Goal: Transaction & Acquisition: Purchase product/service

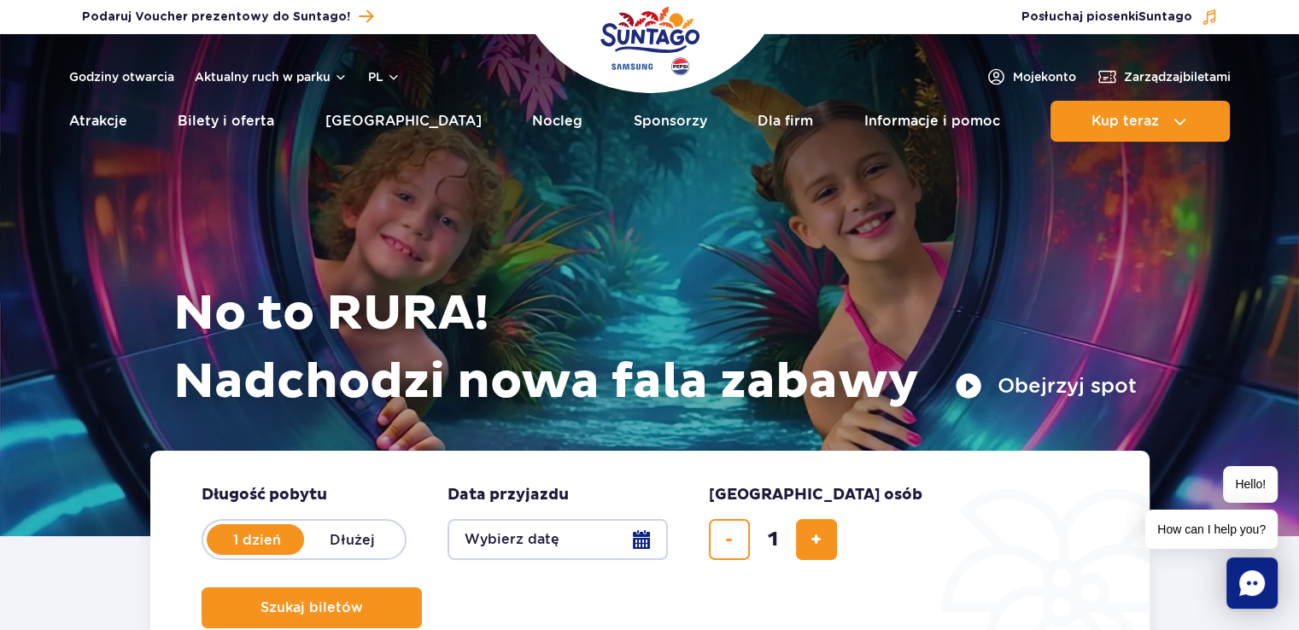
click at [1256, 581] on icon "Chat" at bounding box center [1252, 583] width 26 height 26
click at [1269, 564] on div "1" at bounding box center [1275, 560] width 20 height 20
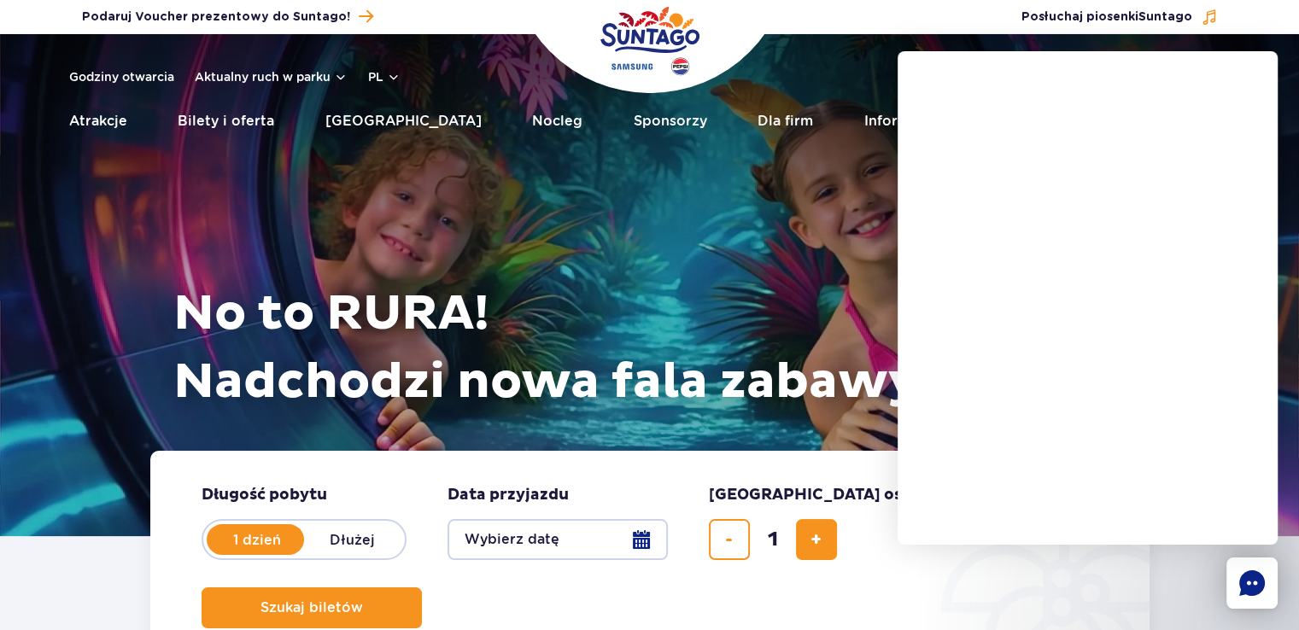
click at [1008, 611] on div at bounding box center [1109, 384] width 380 height 494
click at [1259, 593] on rect "Chat" at bounding box center [1251, 583] width 51 height 51
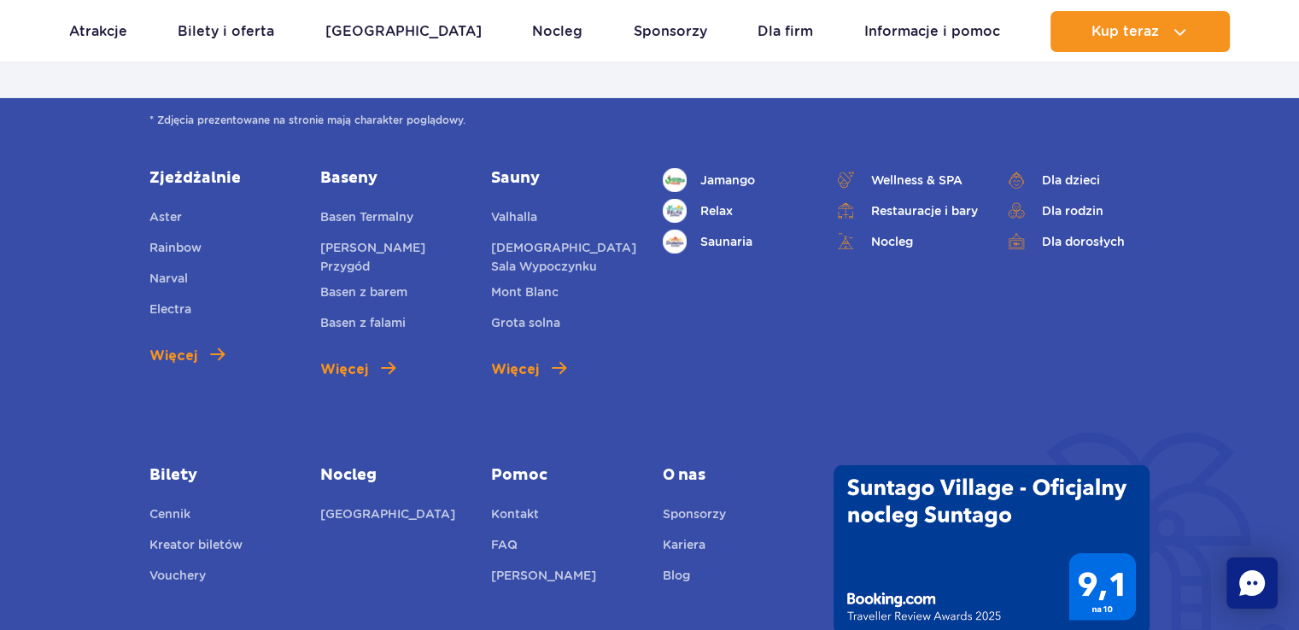
scroll to position [5917, 0]
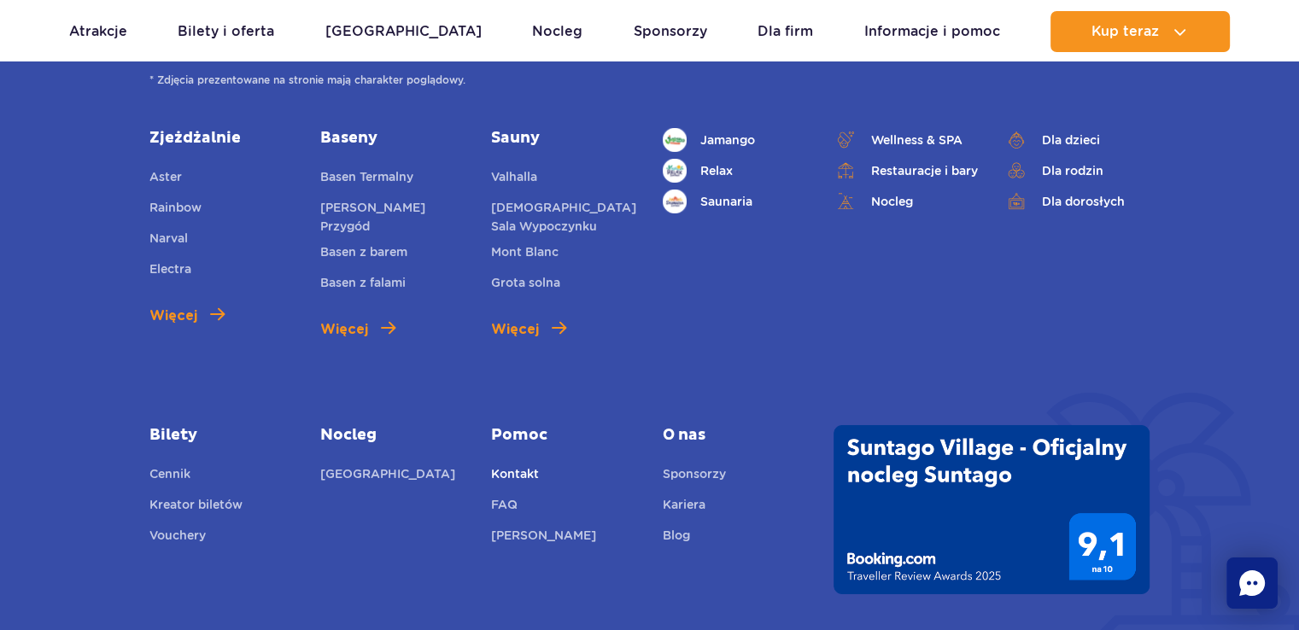
click at [509, 477] on link "Kontakt" at bounding box center [515, 477] width 48 height 24
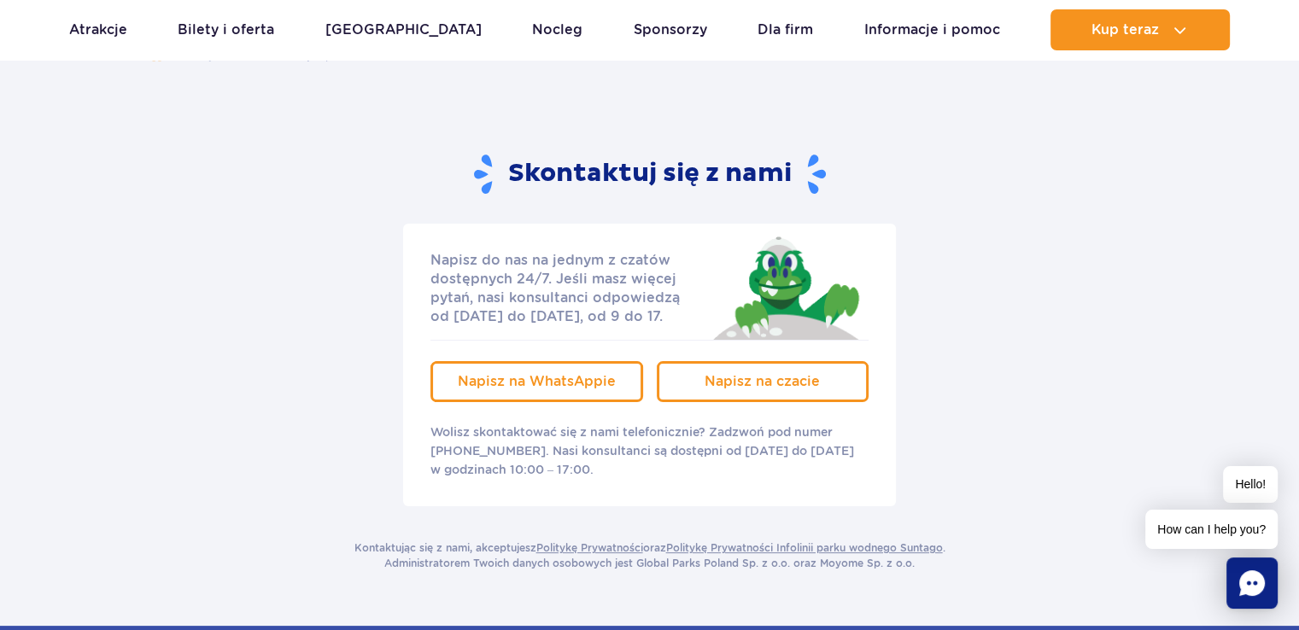
scroll to position [181, 0]
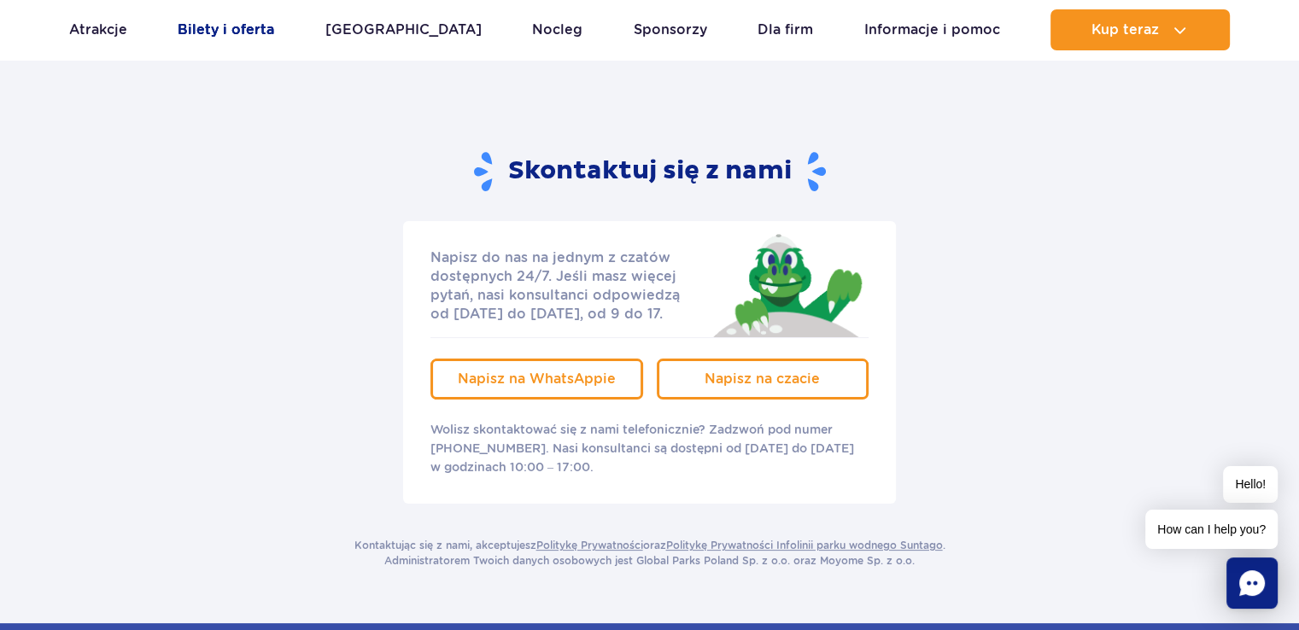
click at [236, 38] on link "Bilety i oferta" at bounding box center [226, 29] width 96 height 41
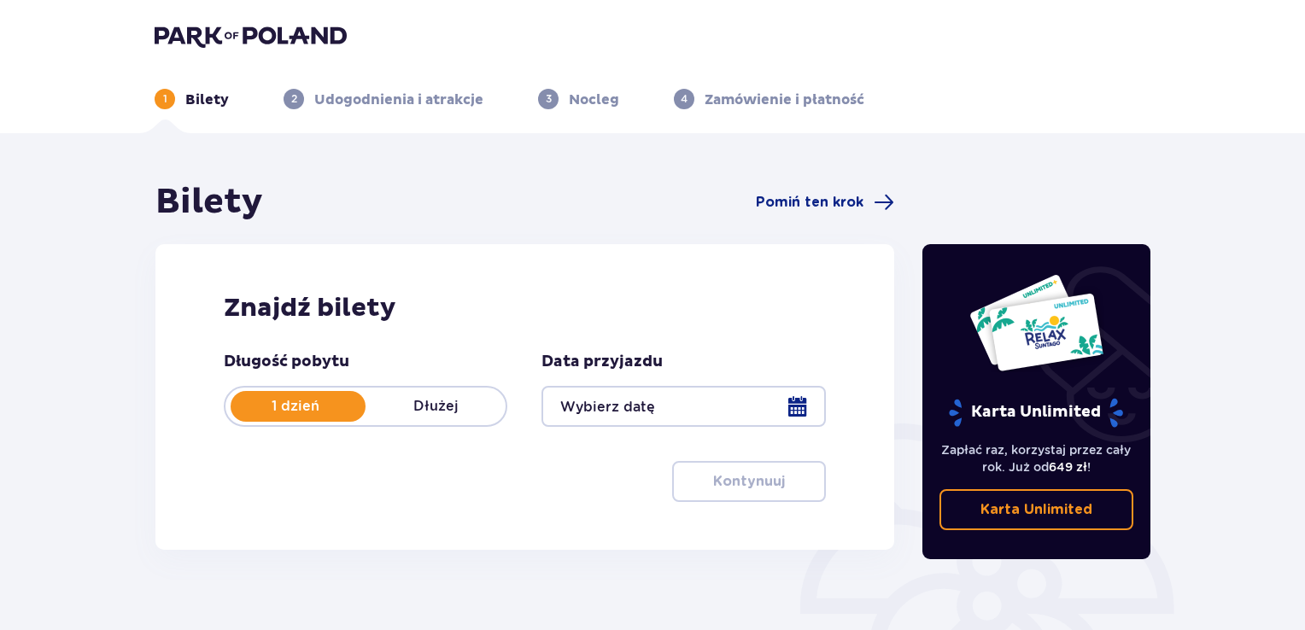
click at [784, 397] on div at bounding box center [682, 406] width 283 height 41
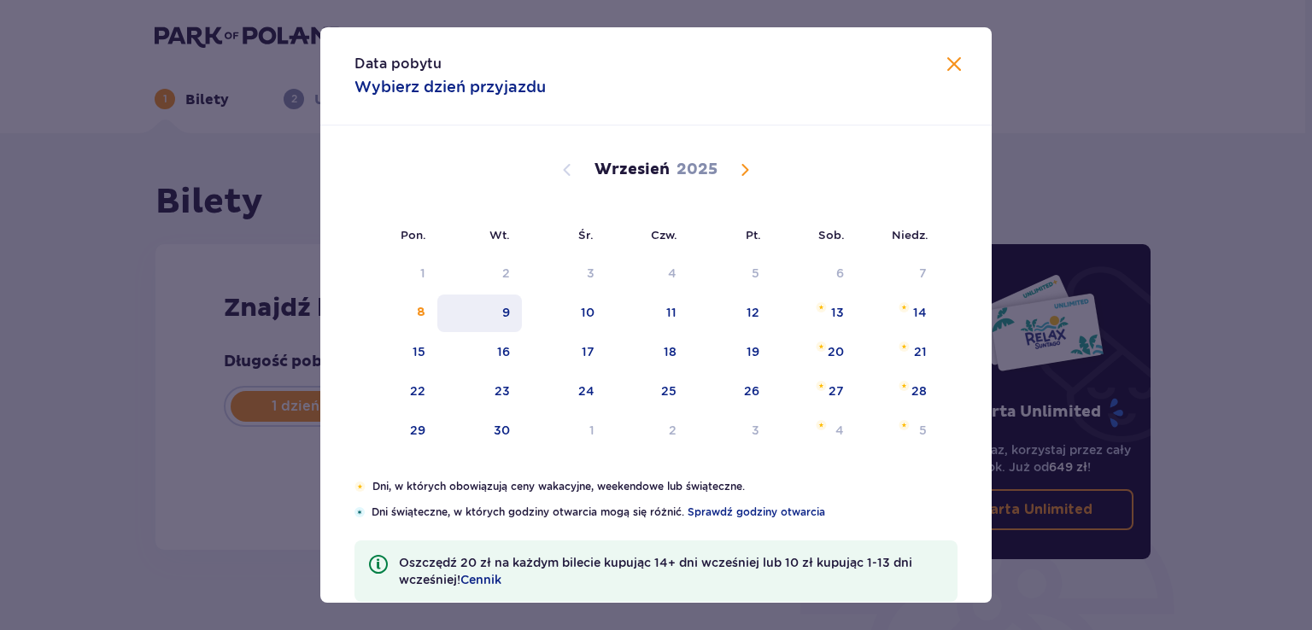
click at [513, 306] on div "9" at bounding box center [479, 314] width 85 height 38
type input "09.09.25"
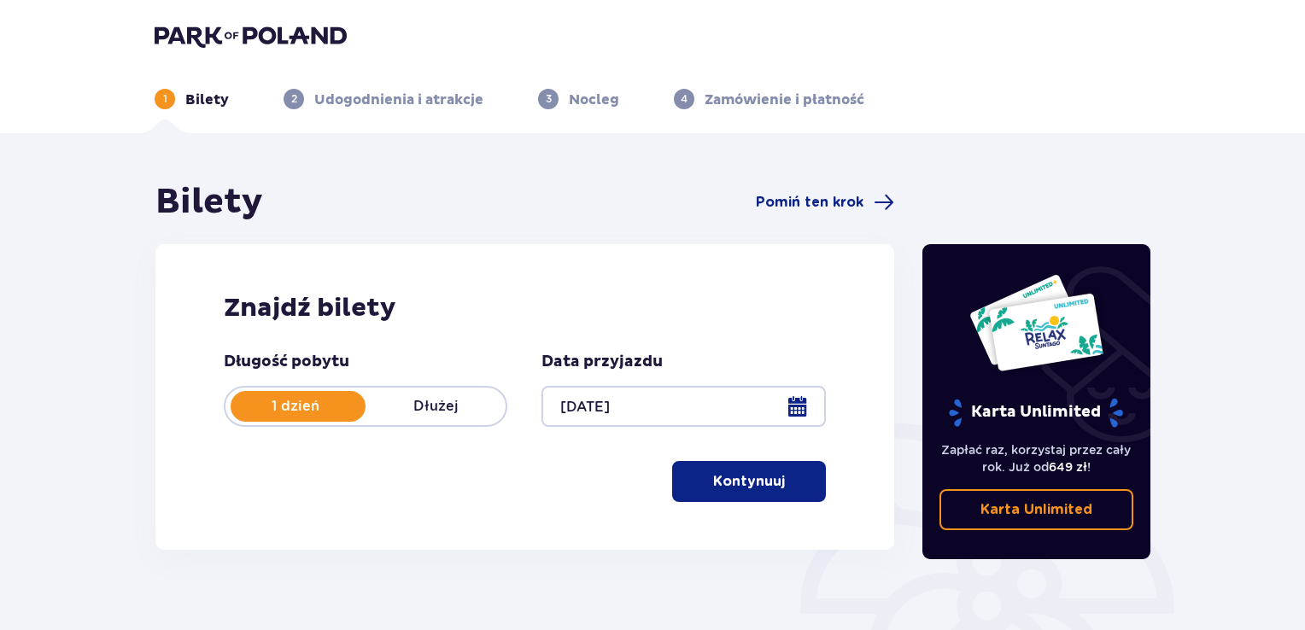
click at [745, 486] on p "Kontynuuj" at bounding box center [749, 481] width 72 height 19
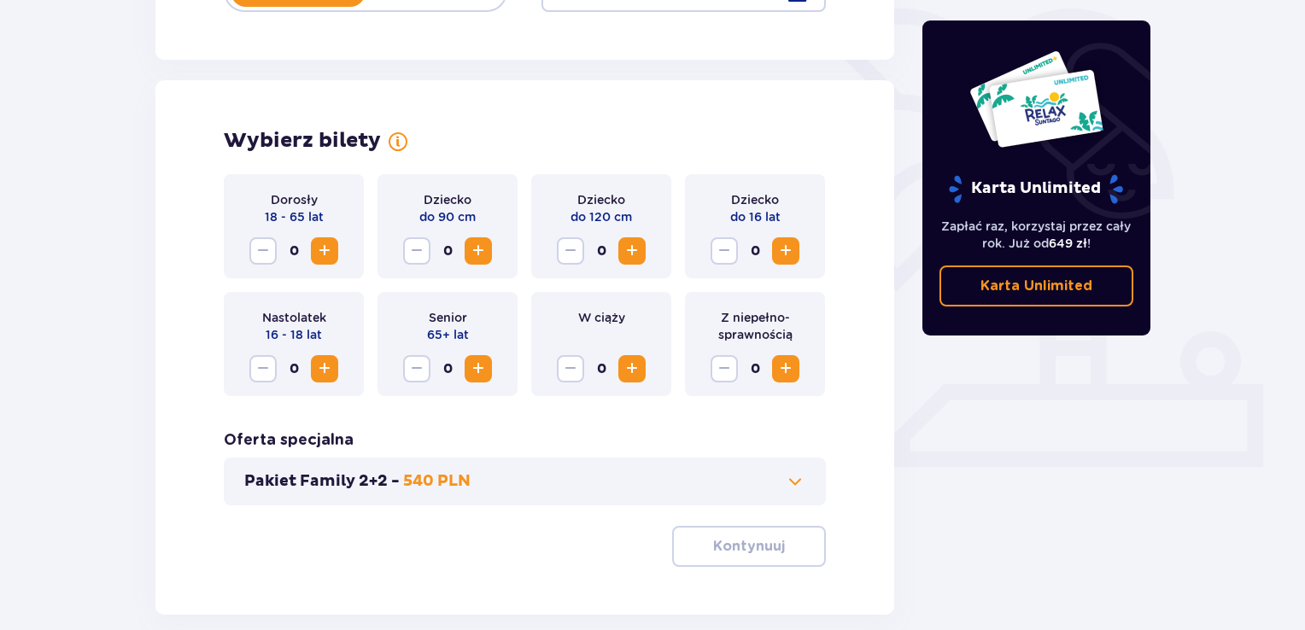
scroll to position [475, 0]
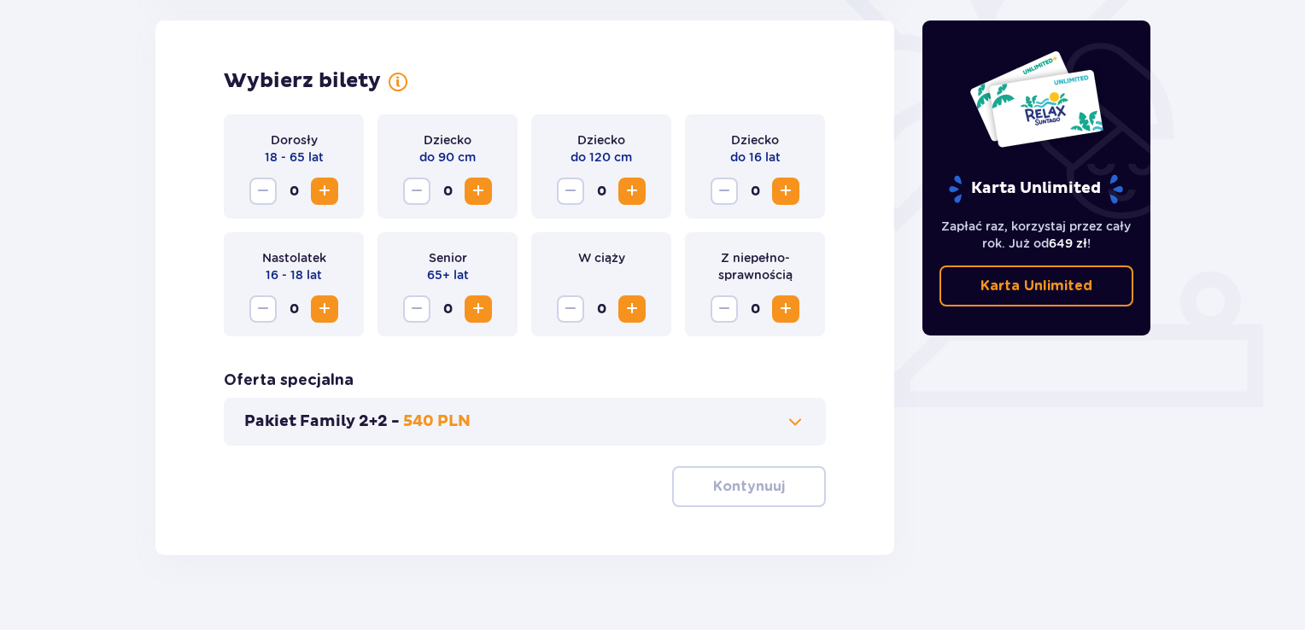
click at [314, 188] on span "Increase" at bounding box center [324, 191] width 20 height 20
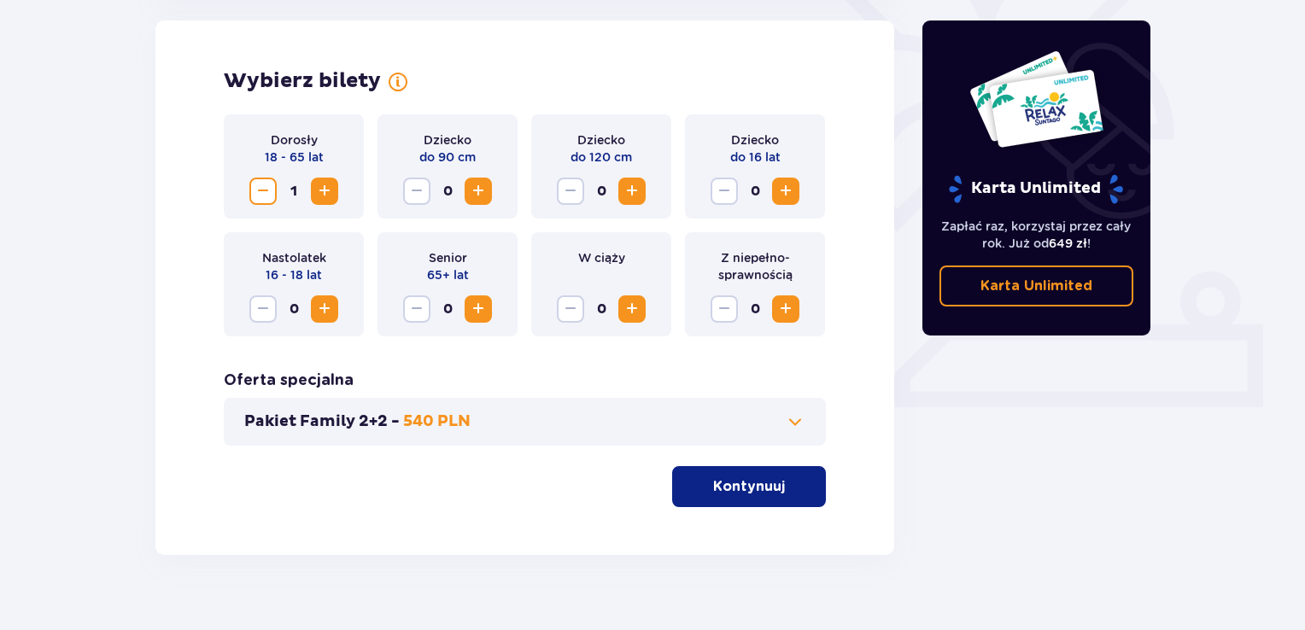
click at [330, 203] on button "Increase" at bounding box center [324, 191] width 27 height 27
click at [272, 202] on button "Decrease" at bounding box center [262, 191] width 27 height 27
click at [625, 306] on span "Increase" at bounding box center [632, 309] width 20 height 20
click at [569, 317] on span "Decrease" at bounding box center [570, 309] width 20 height 20
click at [318, 178] on button "Increase" at bounding box center [324, 191] width 27 height 27
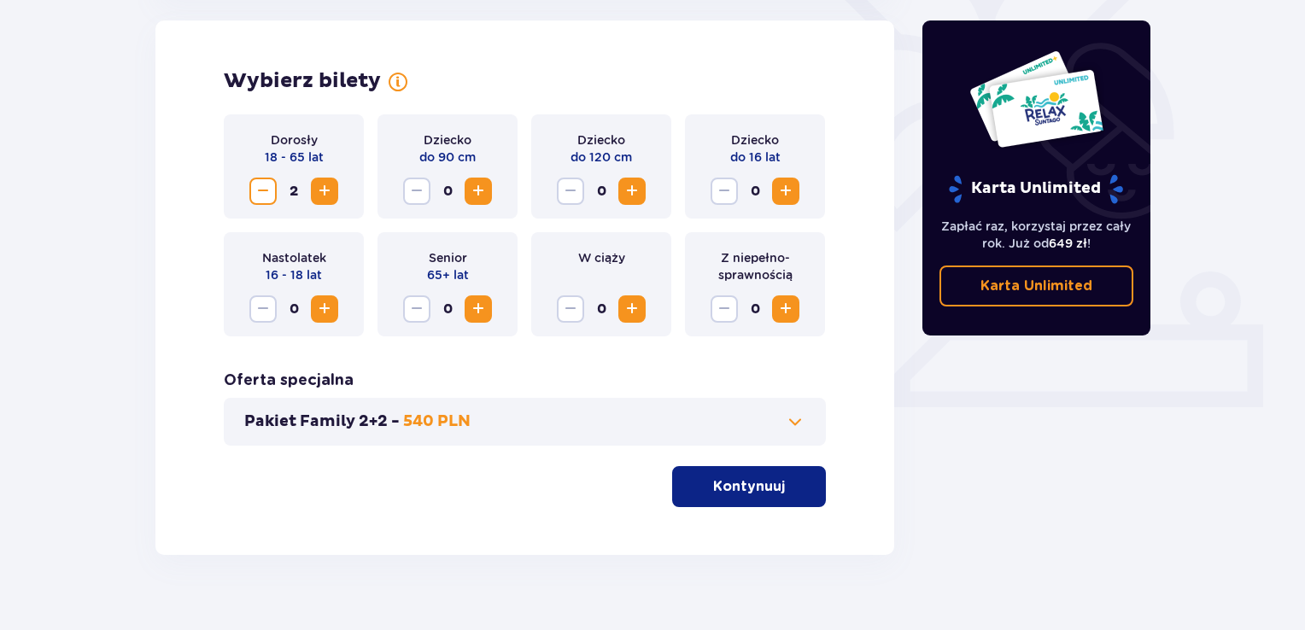
click at [692, 489] on button "Kontynuuj" at bounding box center [749, 486] width 154 height 41
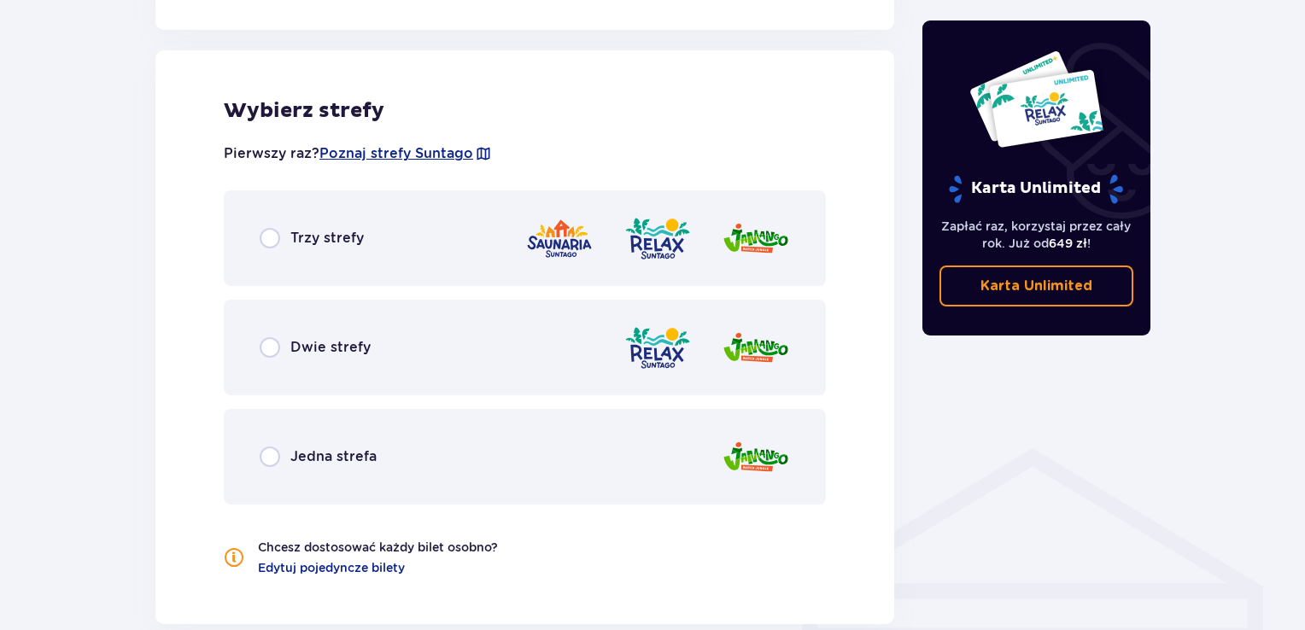
scroll to position [948, 0]
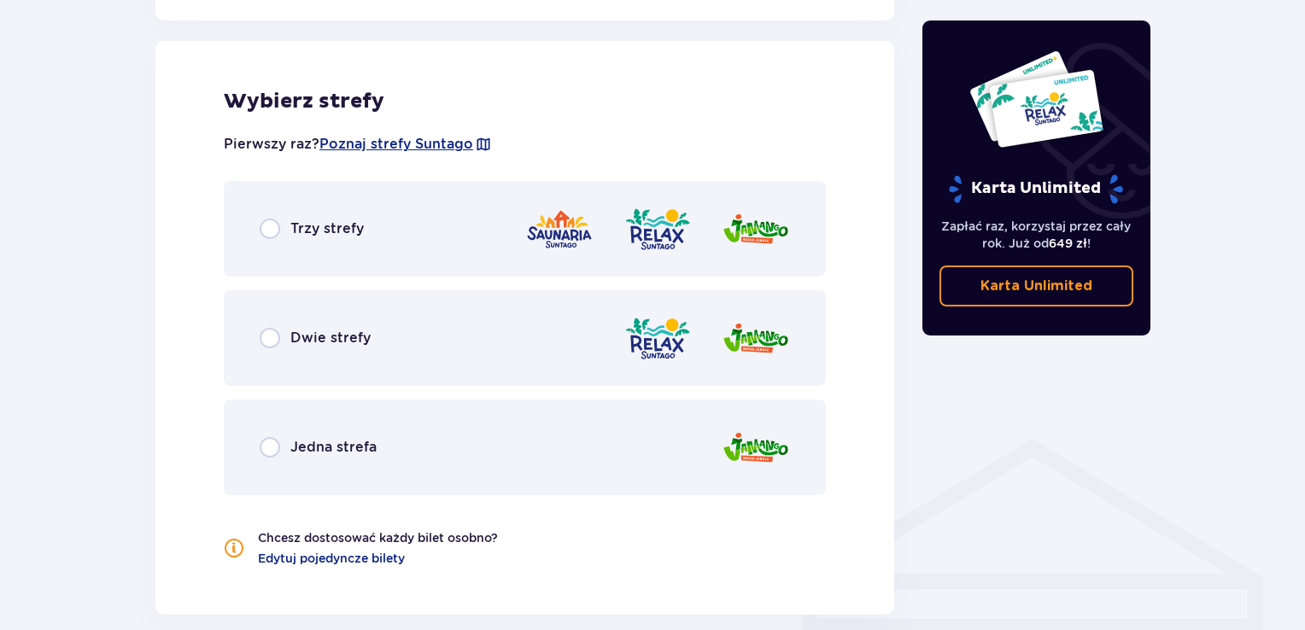
click at [669, 342] on img at bounding box center [657, 338] width 68 height 49
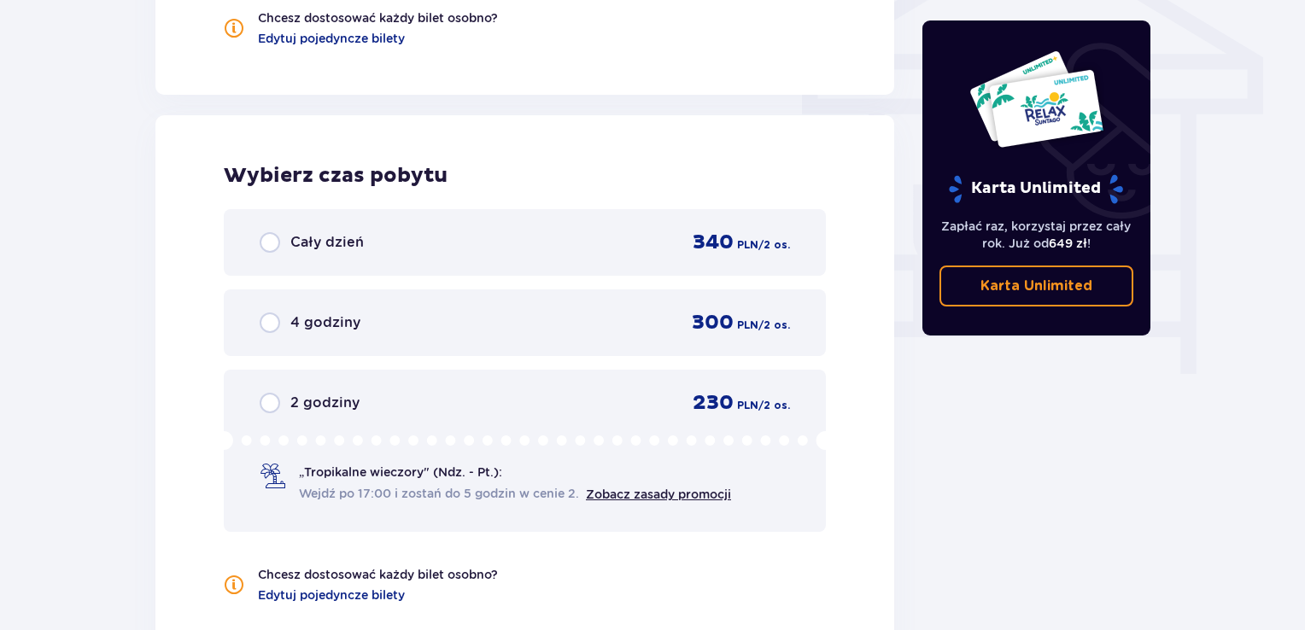
scroll to position [1542, 0]
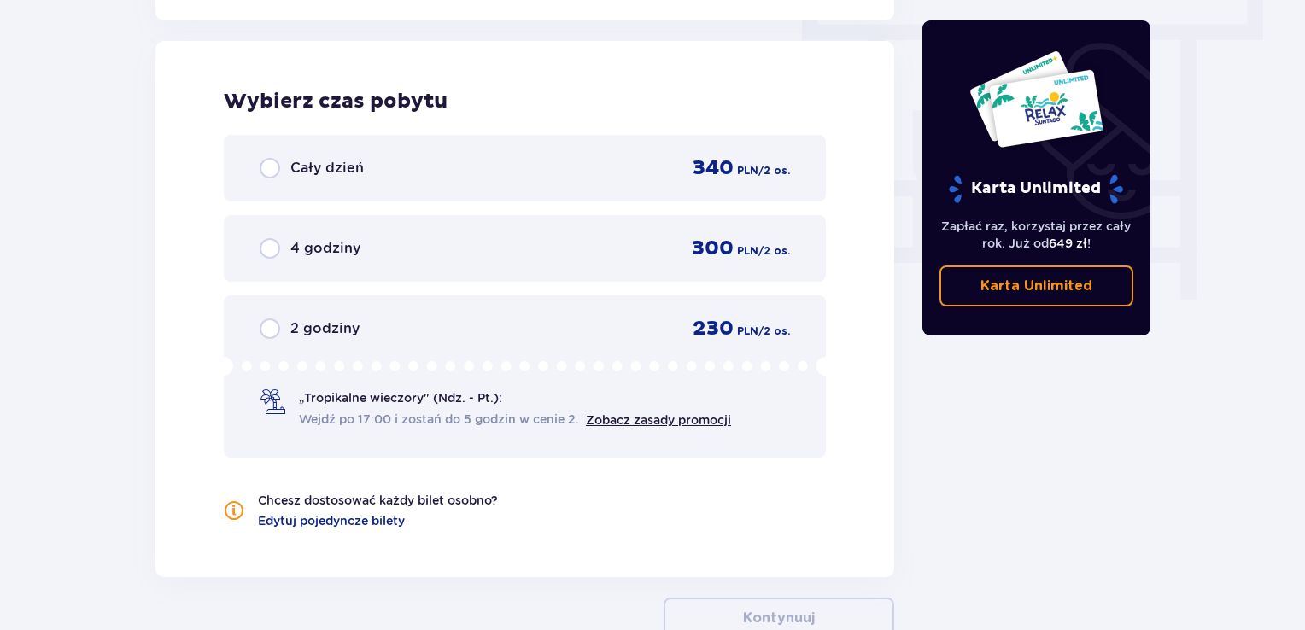
click at [646, 180] on div "Cały dzień 340 PLN / 2 os." at bounding box center [525, 168] width 602 height 67
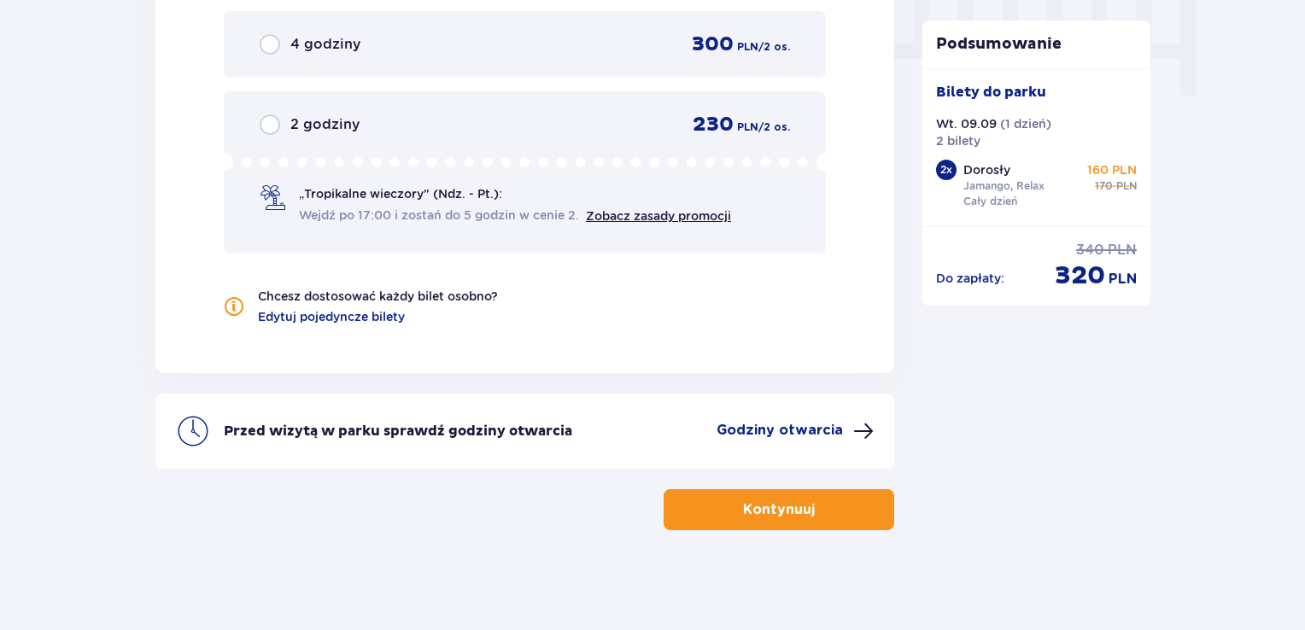
scroll to position [1747, 0]
click at [329, 308] on span "Edytuj pojedyncze bilety" at bounding box center [331, 315] width 147 height 17
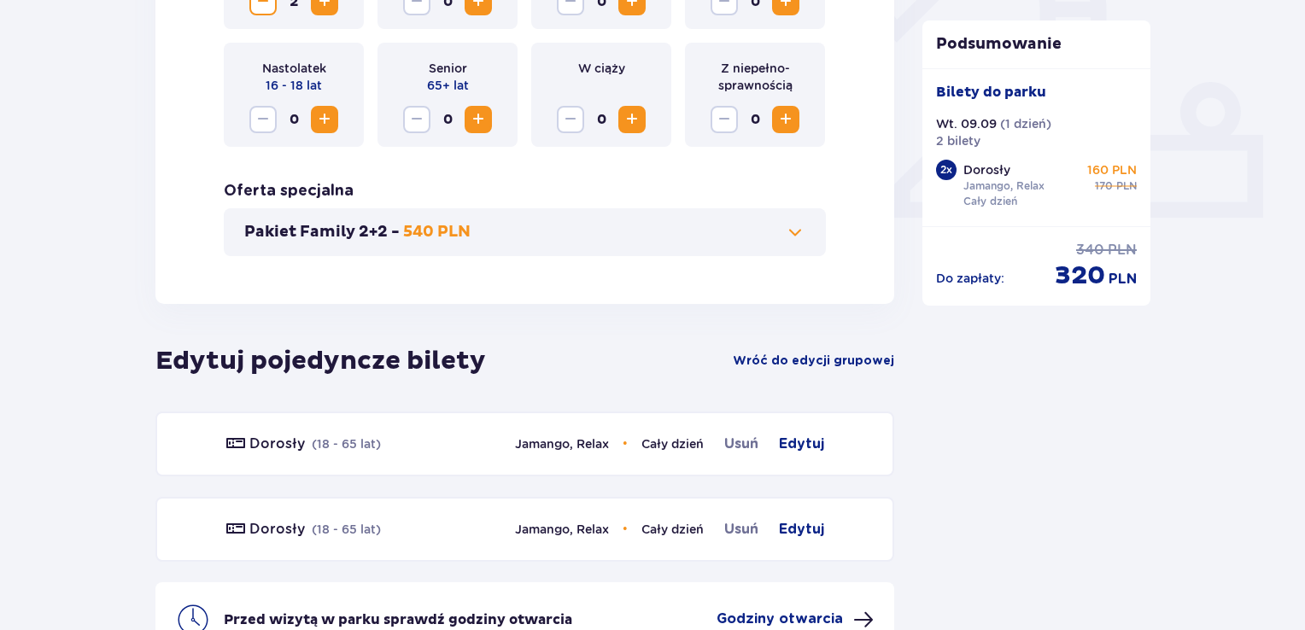
scroll to position [661, 0]
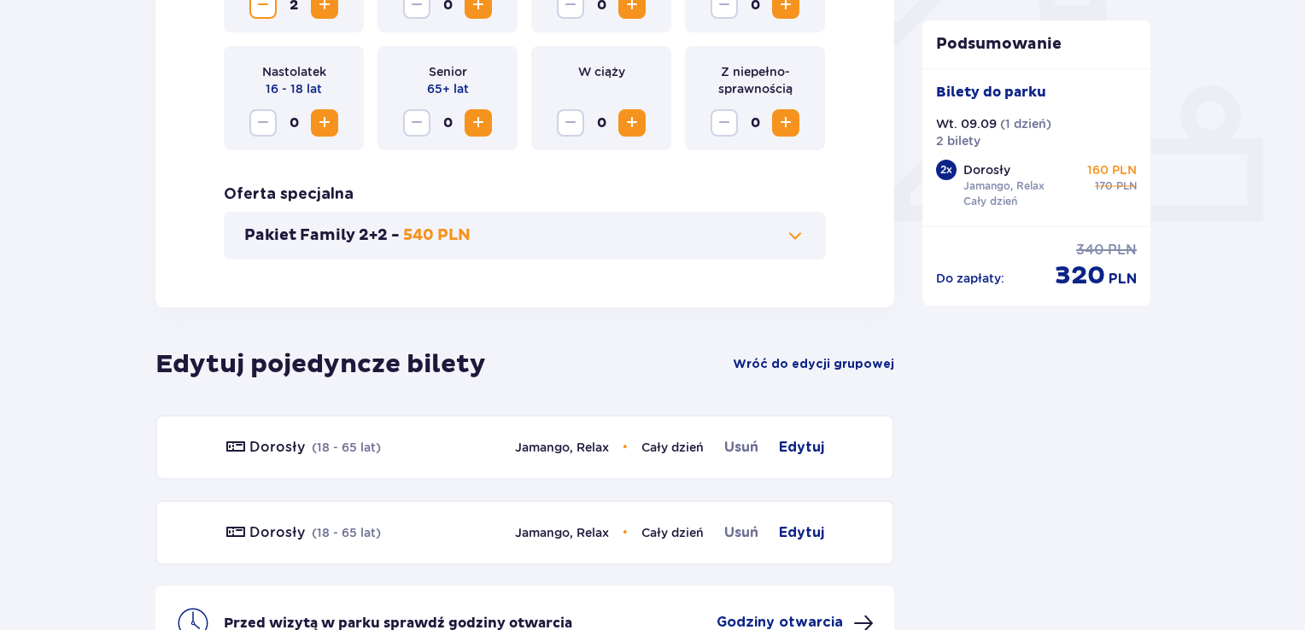
click at [1243, 465] on div "Bilety Pomiń ten krok Znajdź bilety Długość pobytu 1 dzień Dłużej Data przyjazd…" at bounding box center [652, 148] width 1305 height 1353
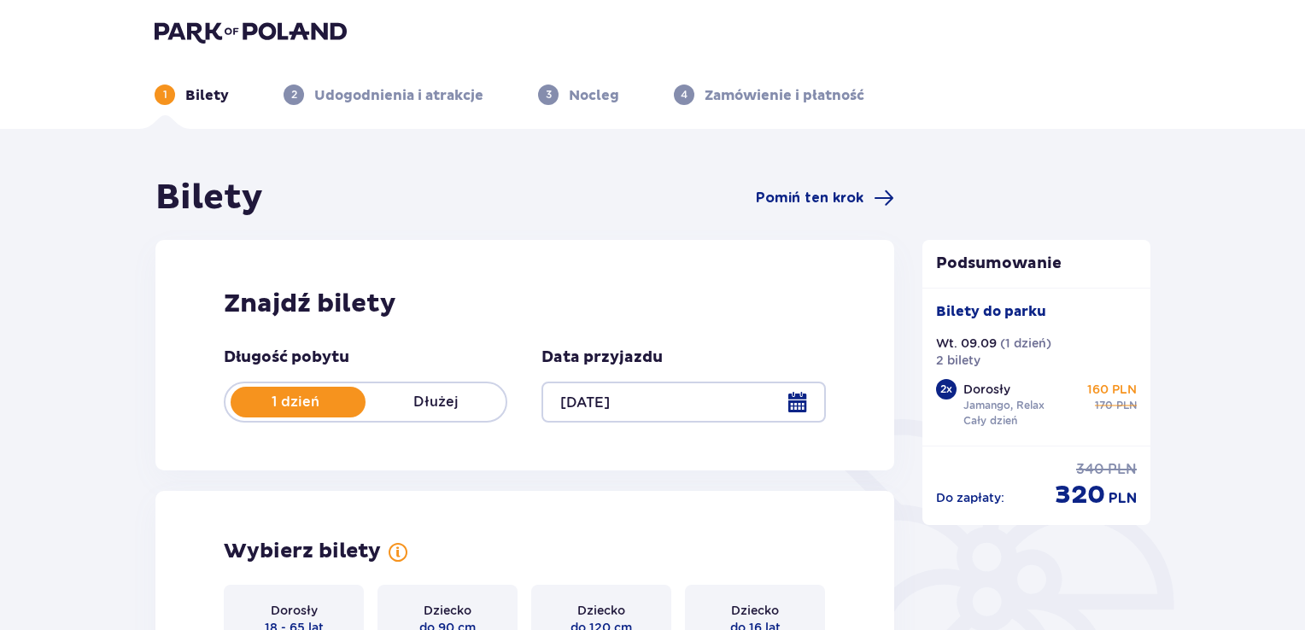
scroll to position [0, 0]
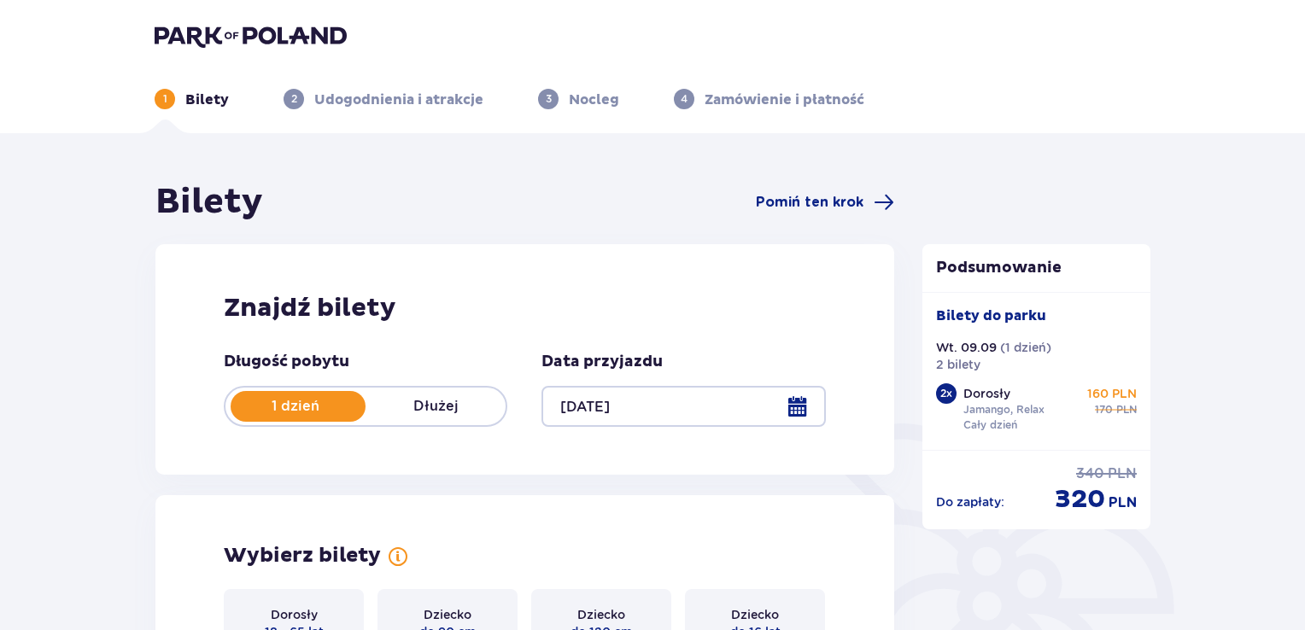
click at [1305, 116] on html "1 Bilety 2 Udogodnienia i atrakcje 3 Nocleg 4 Zamówienie i płatność Bilety Pomi…" at bounding box center [652, 315] width 1305 height 630
click at [406, 91] on p "Udogodnienia i atrakcje" at bounding box center [398, 100] width 169 height 19
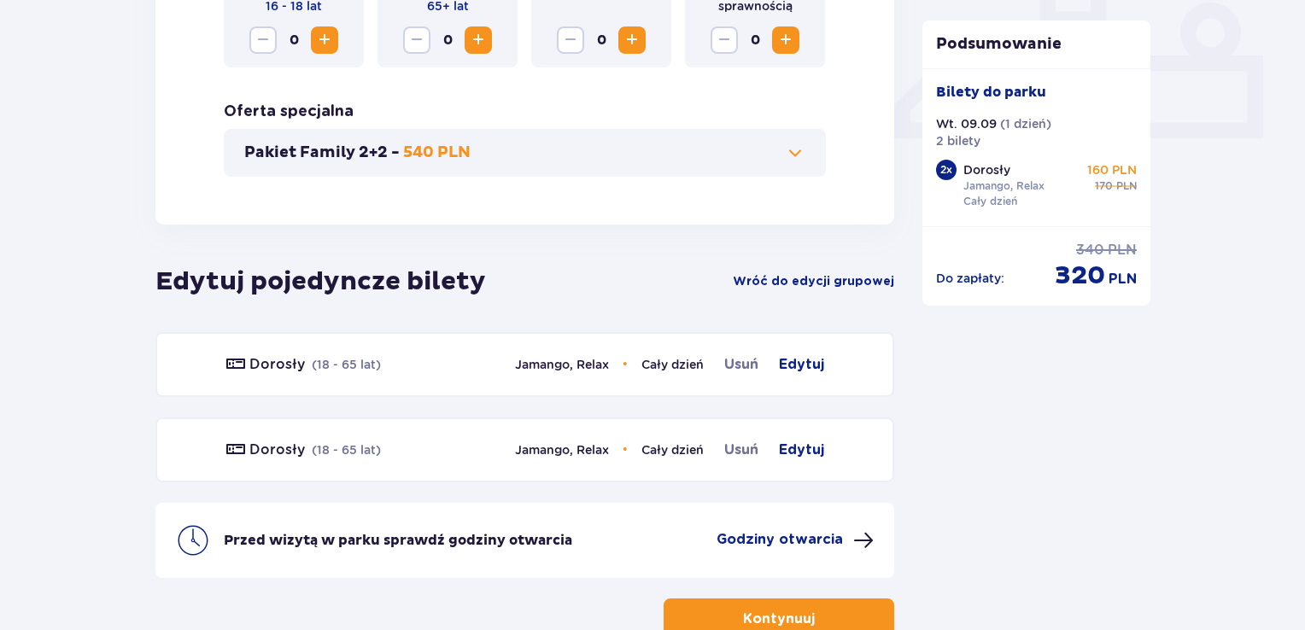
scroll to position [854, 0]
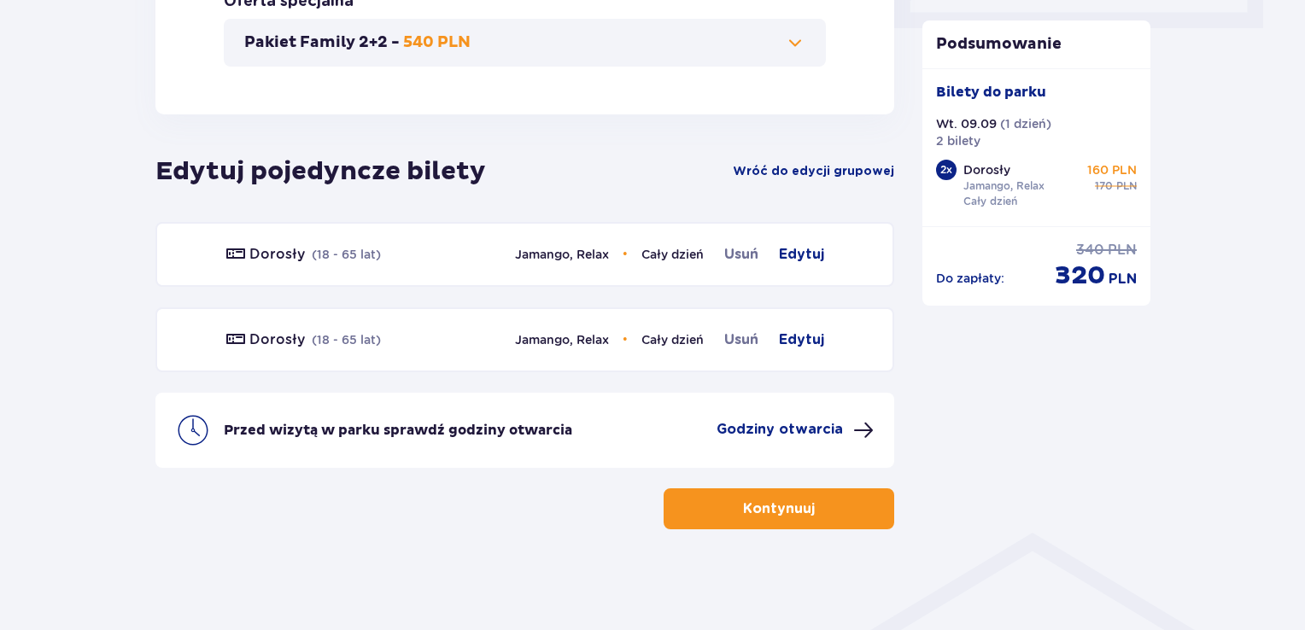
click at [743, 515] on p "Kontynuuj" at bounding box center [779, 509] width 72 height 19
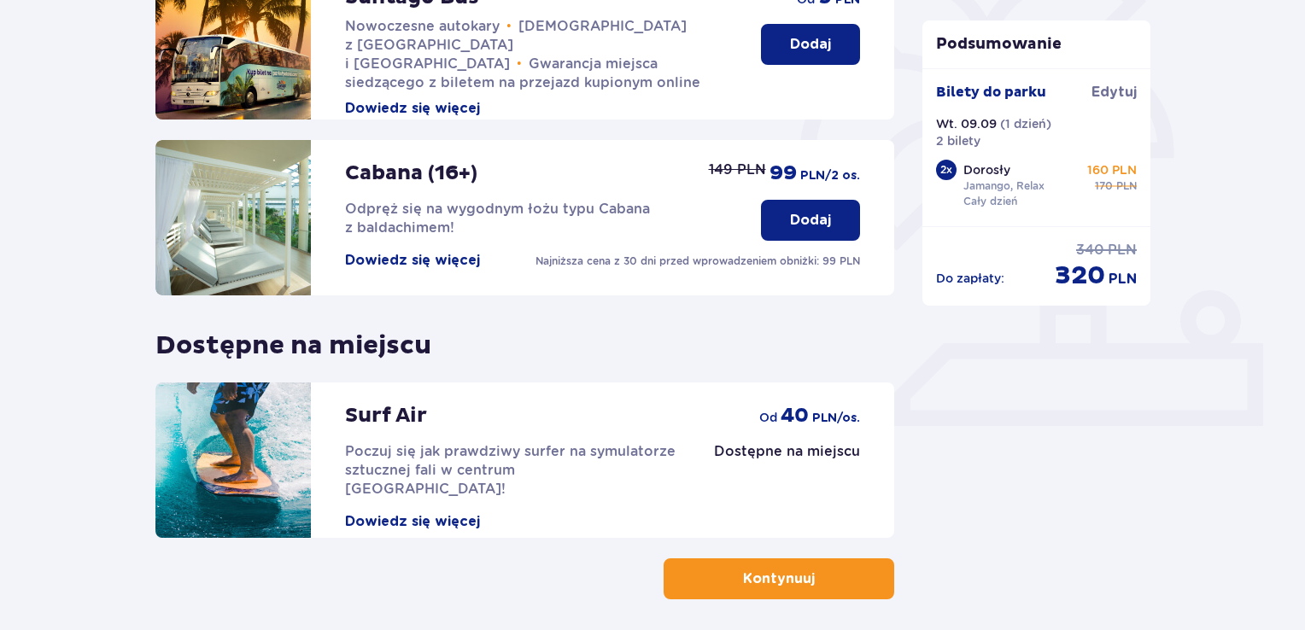
scroll to position [503, 0]
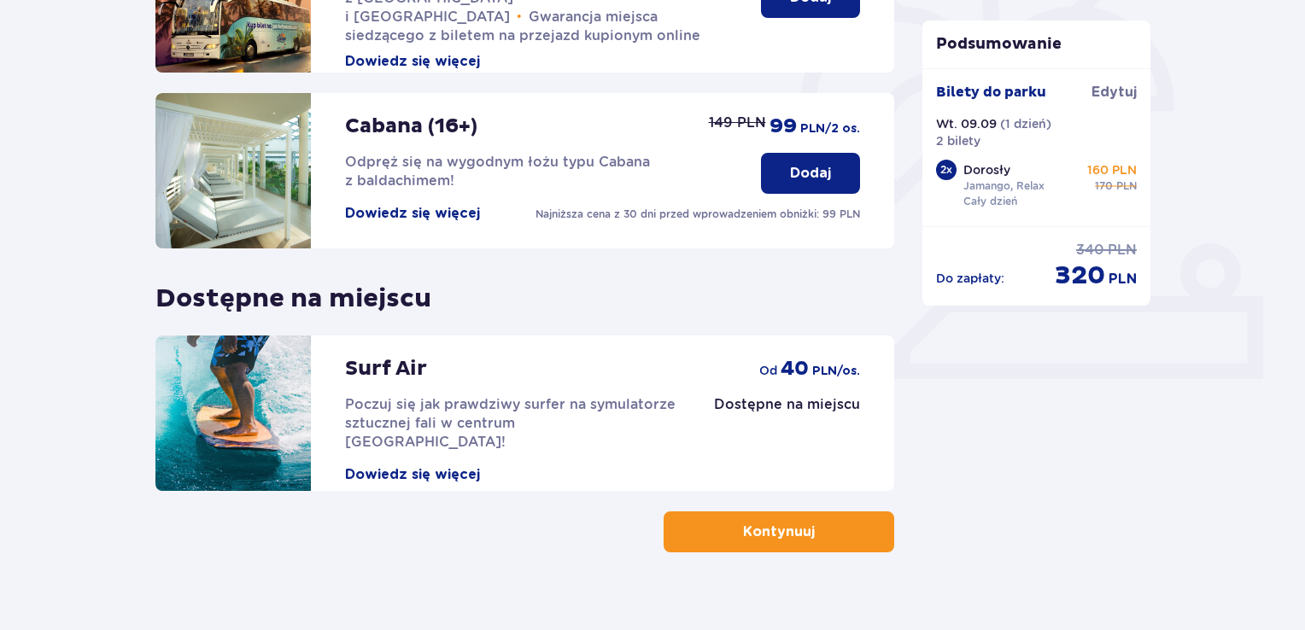
click at [385, 465] on button "Dowiedz się więcej" at bounding box center [412, 474] width 135 height 19
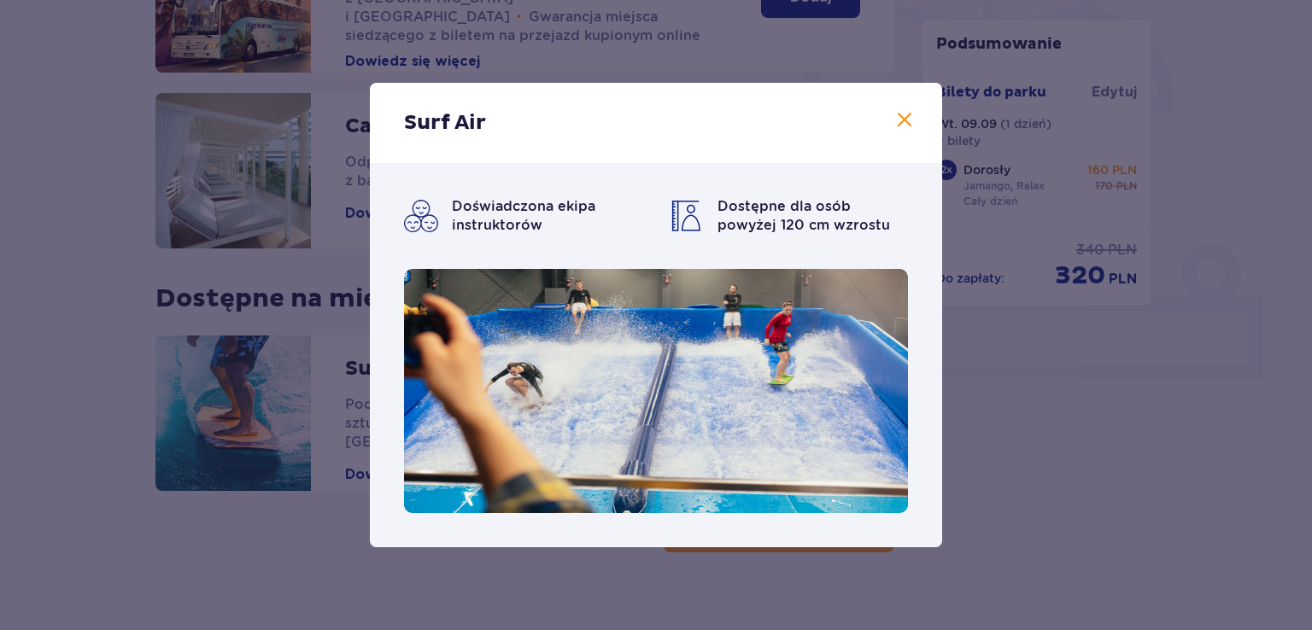
drag, startPoint x: 933, startPoint y: 506, endPoint x: 880, endPoint y: 604, distance: 110.8
click at [880, 604] on div "Surf Air Doświadczona ekipa instruktorów Dostępne dla osób powyżej 120 cm wzros…" at bounding box center [656, 315] width 1312 height 630
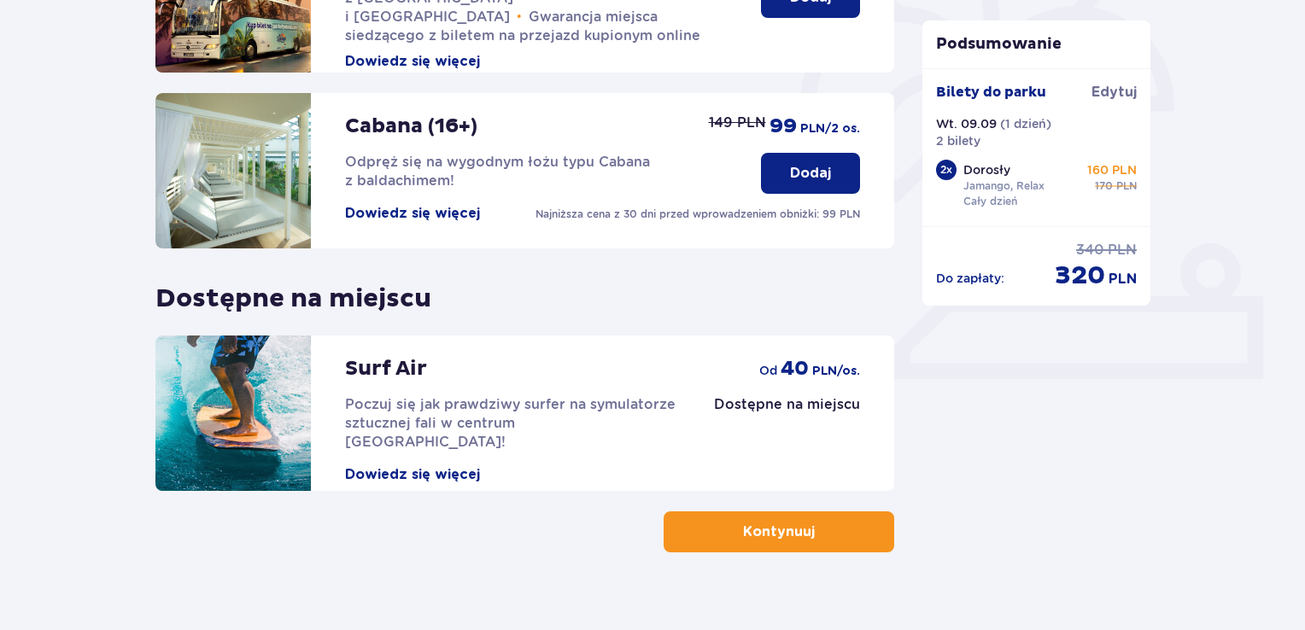
click at [459, 465] on button "Dowiedz się więcej" at bounding box center [412, 474] width 135 height 19
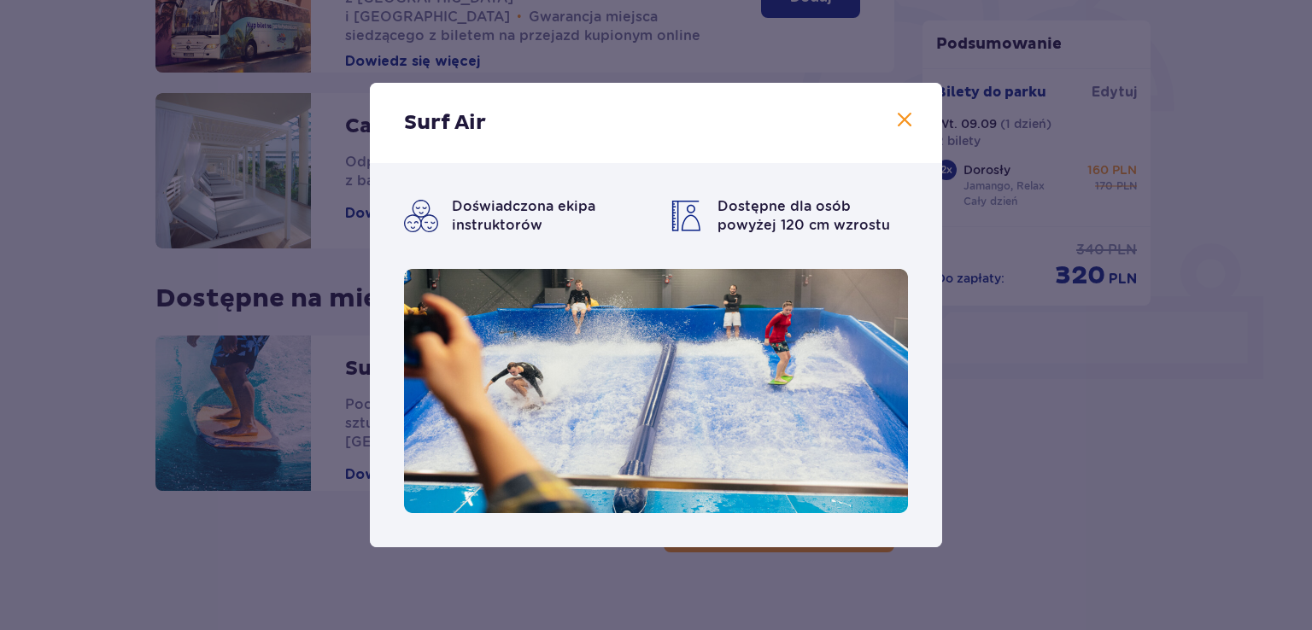
click at [1059, 468] on div "Surf Air Doświadczona ekipa instruktorów Dostępne dla osób powyżej 120 cm wzros…" at bounding box center [656, 315] width 1312 height 630
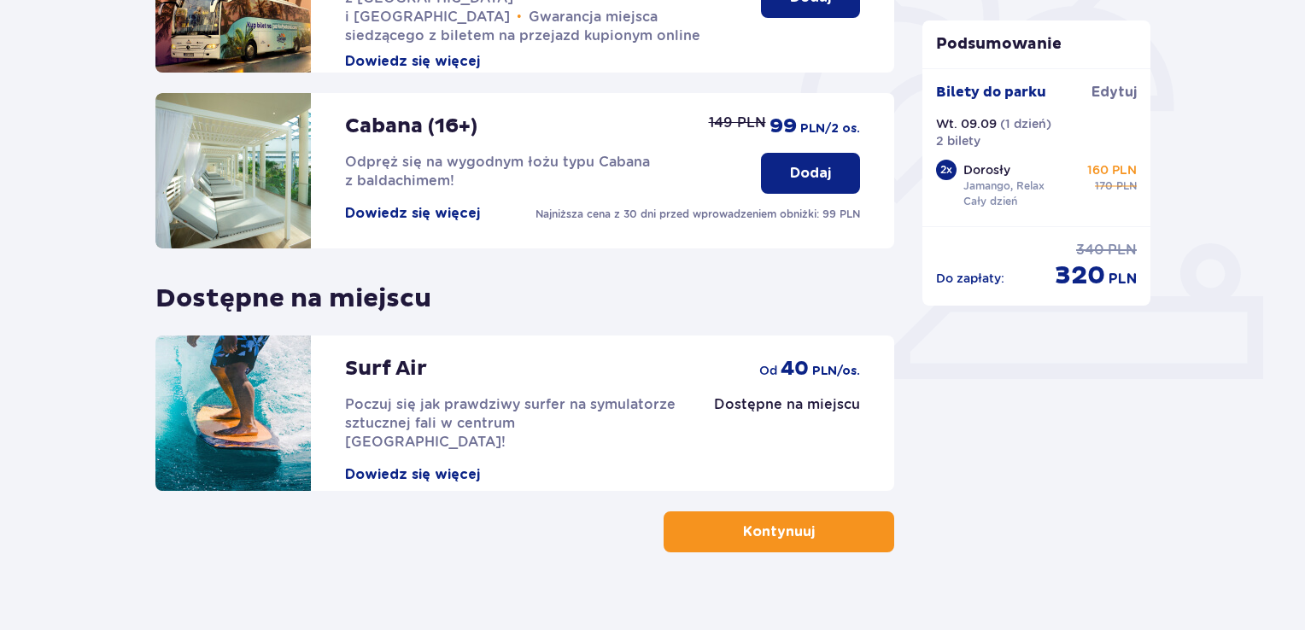
click at [775, 519] on button "Kontynuuj" at bounding box center [778, 531] width 231 height 41
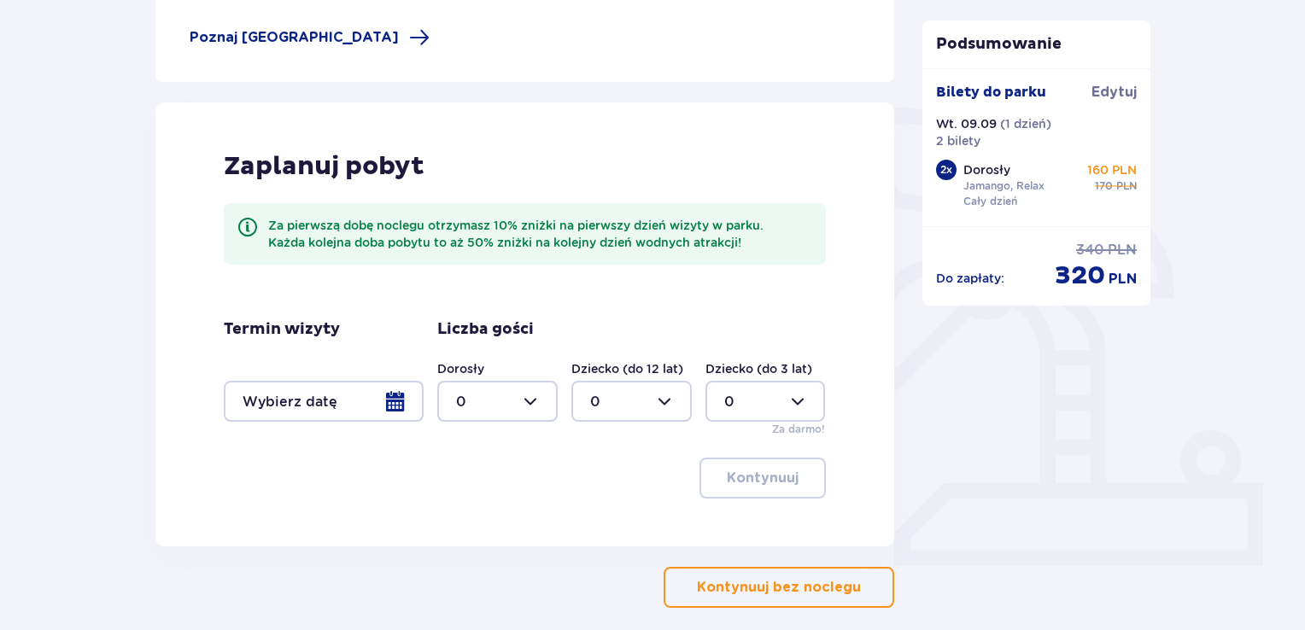
scroll to position [318, 0]
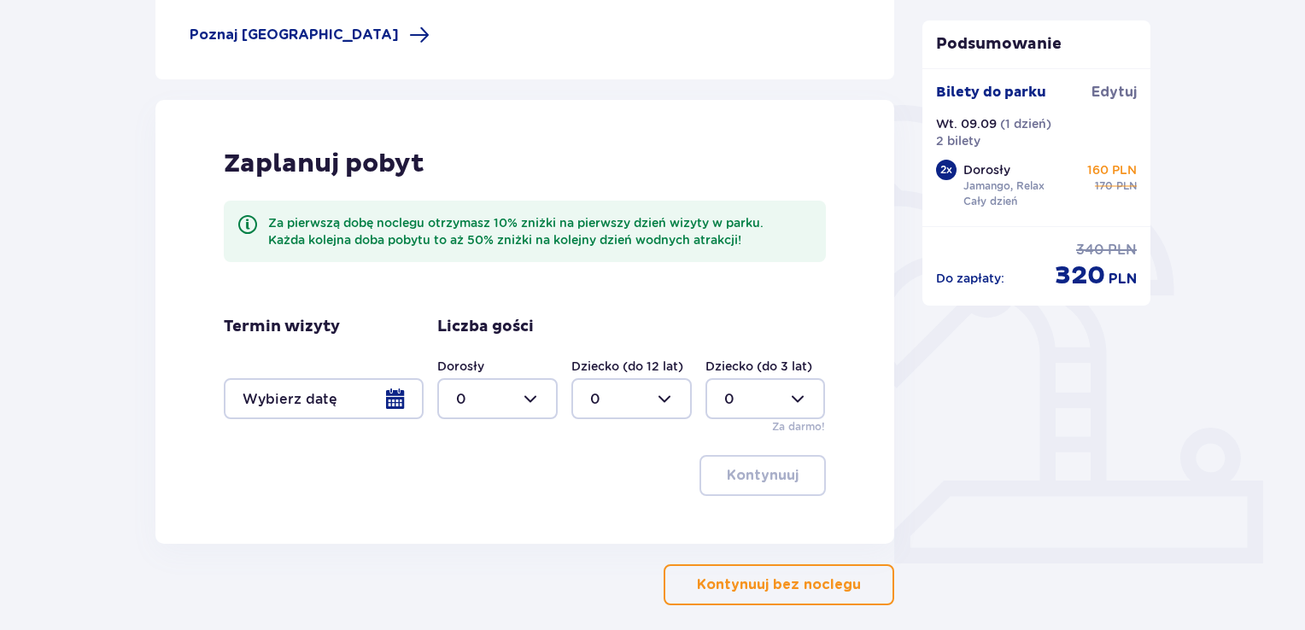
click at [283, 412] on div at bounding box center [324, 398] width 200 height 41
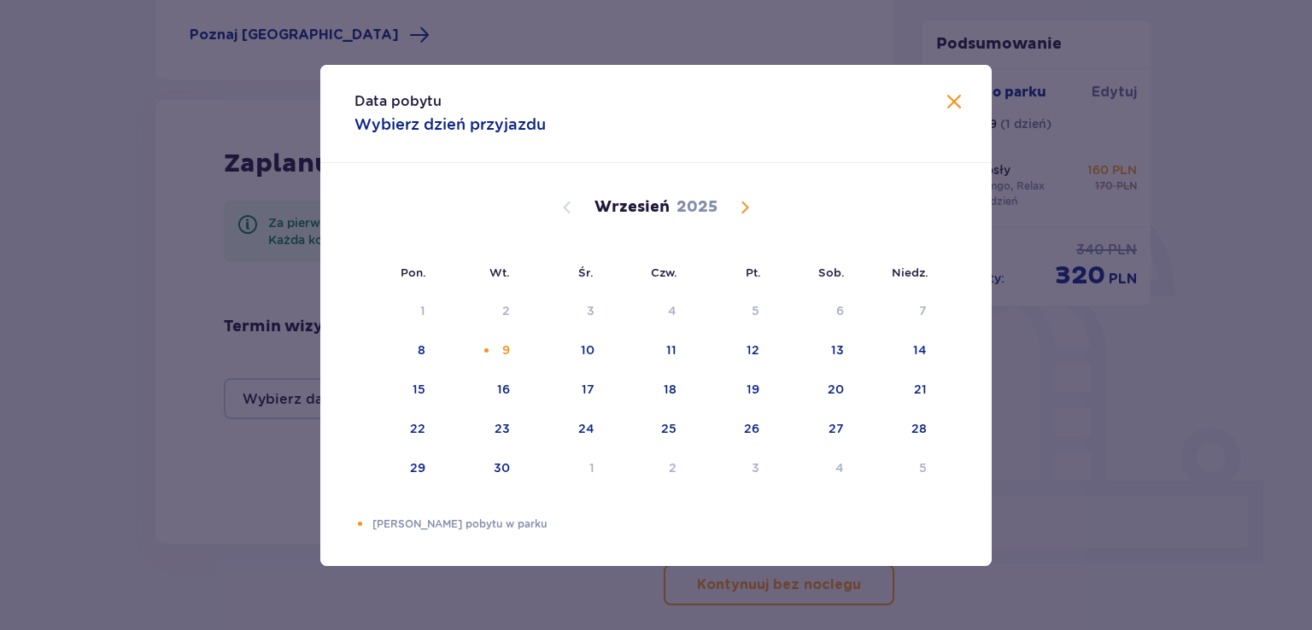
click at [1067, 418] on div "Data pobytu Wybierz dzień przyjazdu Pon. Wt. Śr. Czw. Pt. Sob. Niedz. Sierpień …" at bounding box center [656, 315] width 1312 height 630
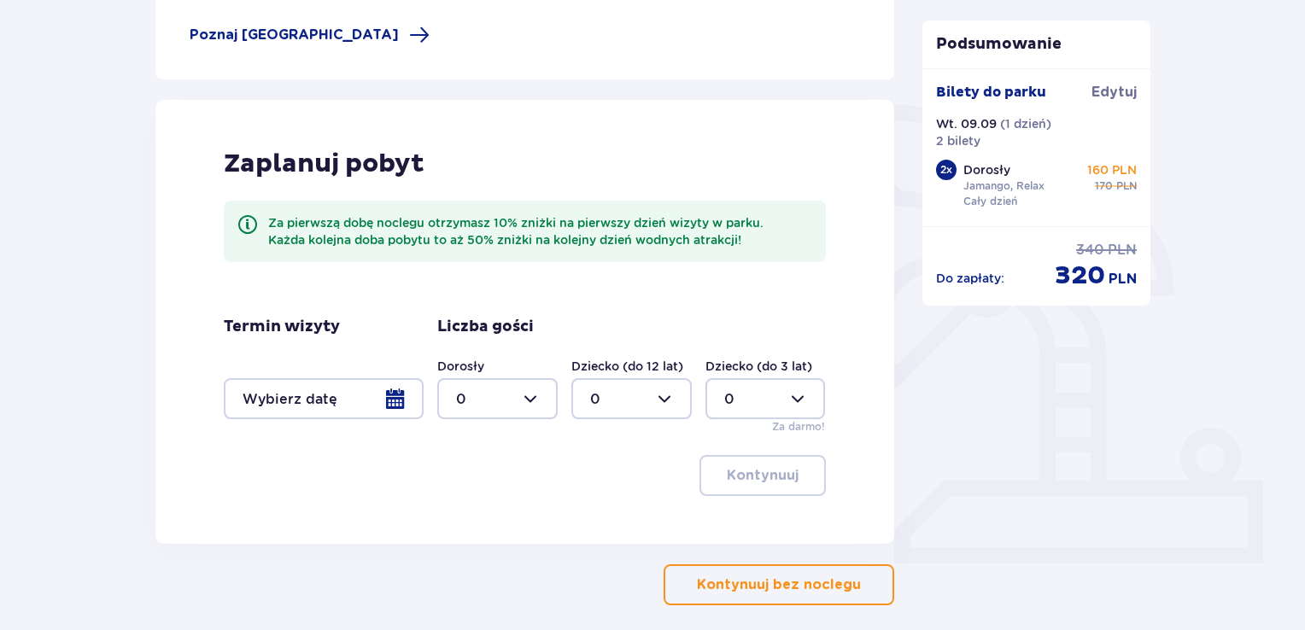
click at [527, 400] on div at bounding box center [497, 398] width 120 height 41
click at [470, 529] on div "2" at bounding box center [497, 522] width 83 height 19
type input "2"
click at [348, 401] on div at bounding box center [324, 398] width 200 height 41
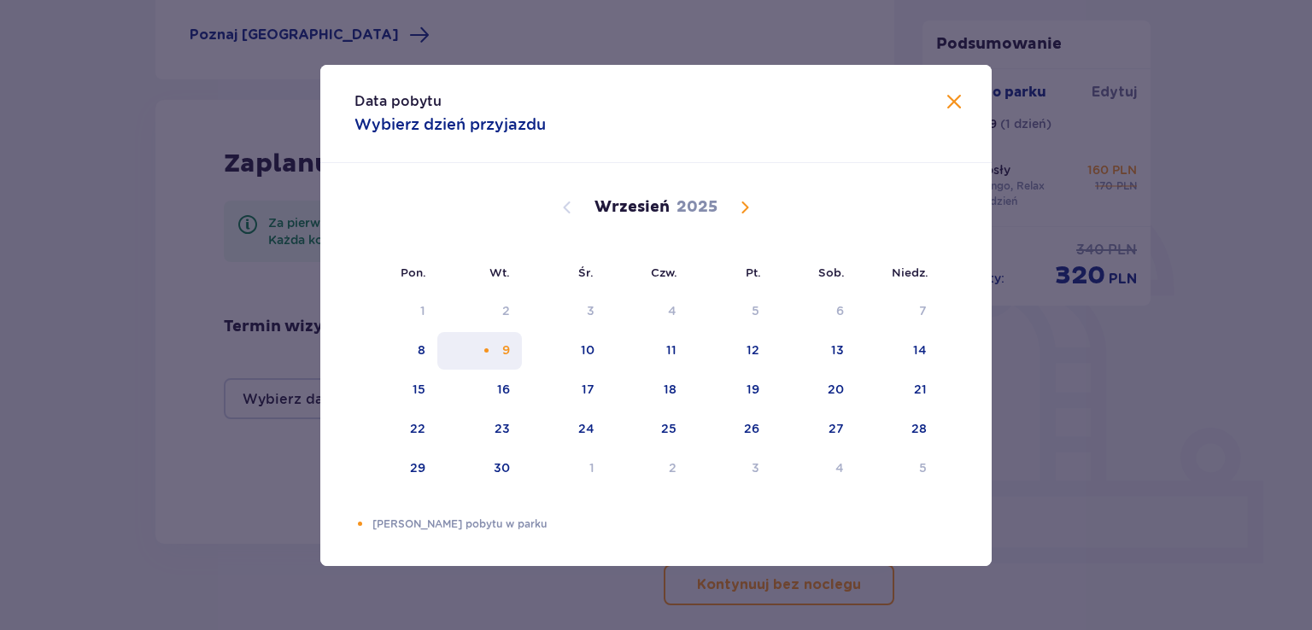
click at [500, 342] on div "9" at bounding box center [479, 351] width 85 height 38
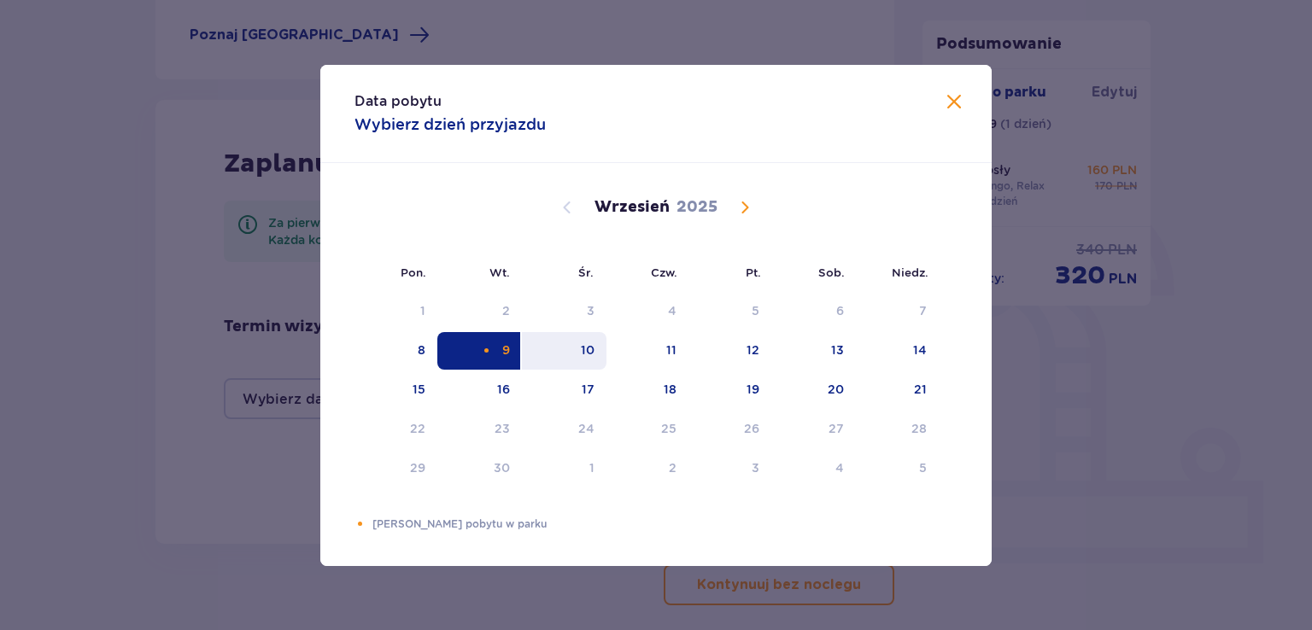
click at [589, 352] on div "10" at bounding box center [588, 350] width 14 height 17
type input "09.09.25 - 10.09.25"
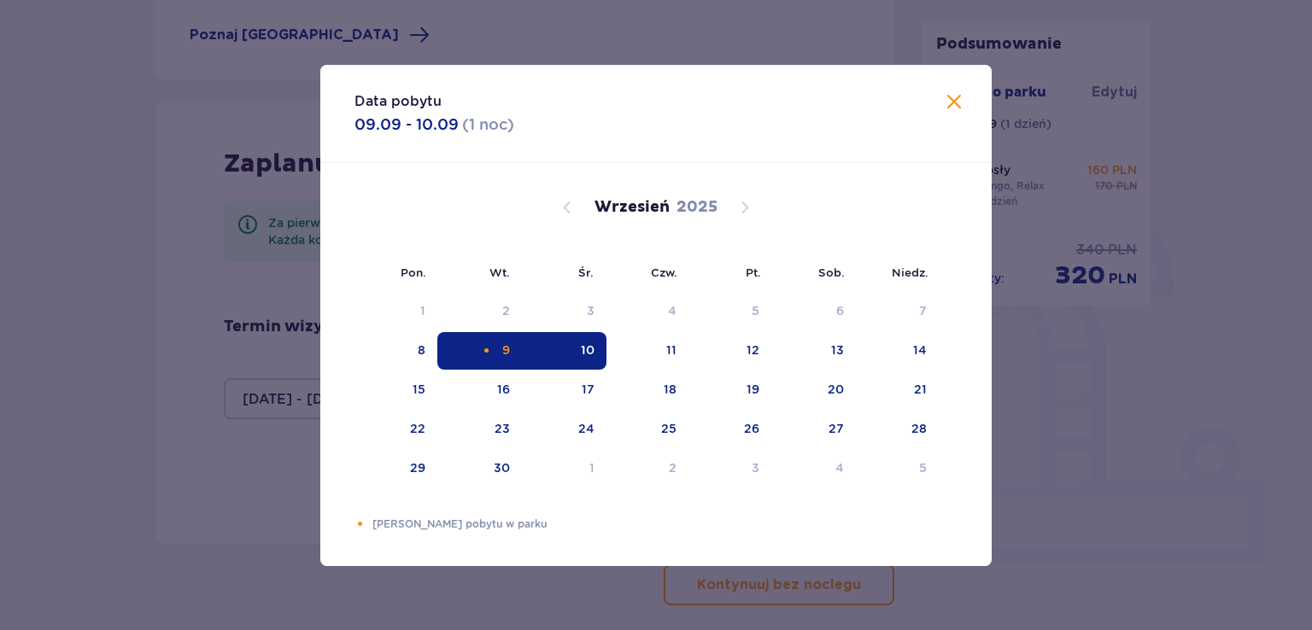
click at [1077, 354] on div "Podsumowanie Bilety do parku Edytuj Wt. 09.09 ( 1 dzień ) 2 bilety 2 x Dorosły …" at bounding box center [1037, 234] width 256 height 743
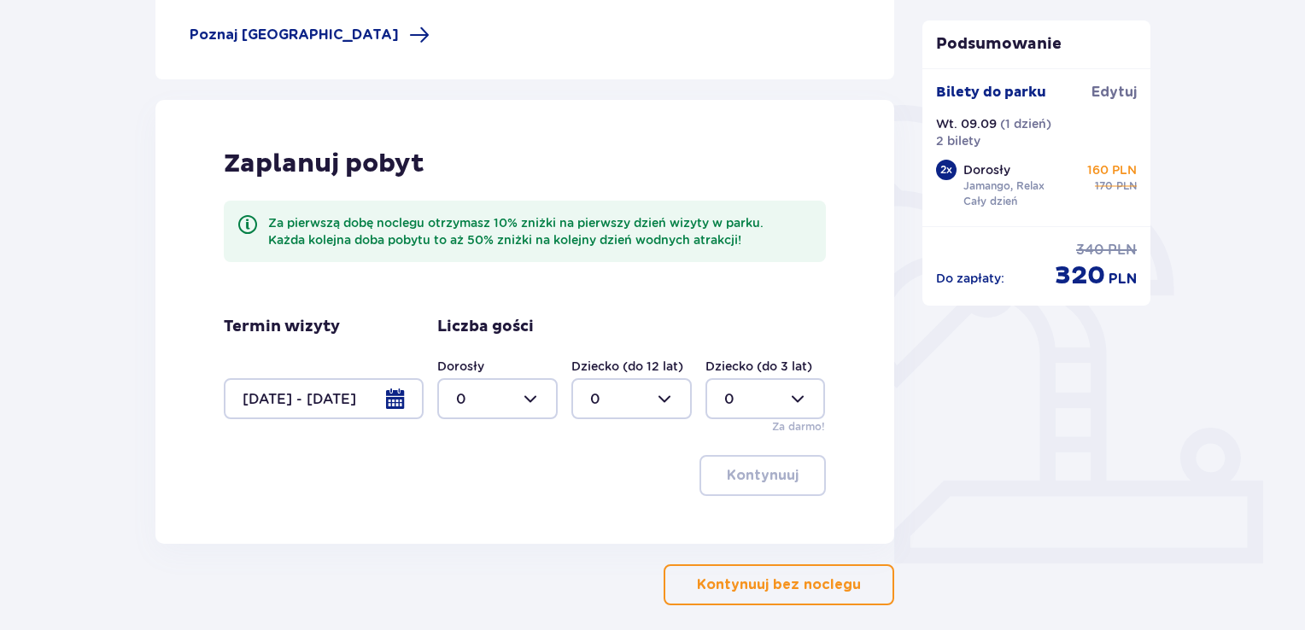
click at [473, 402] on div at bounding box center [497, 398] width 120 height 41
click at [459, 517] on p "2" at bounding box center [460, 522] width 9 height 19
type input "2"
click at [745, 495] on button "Kontynuuj" at bounding box center [762, 475] width 126 height 41
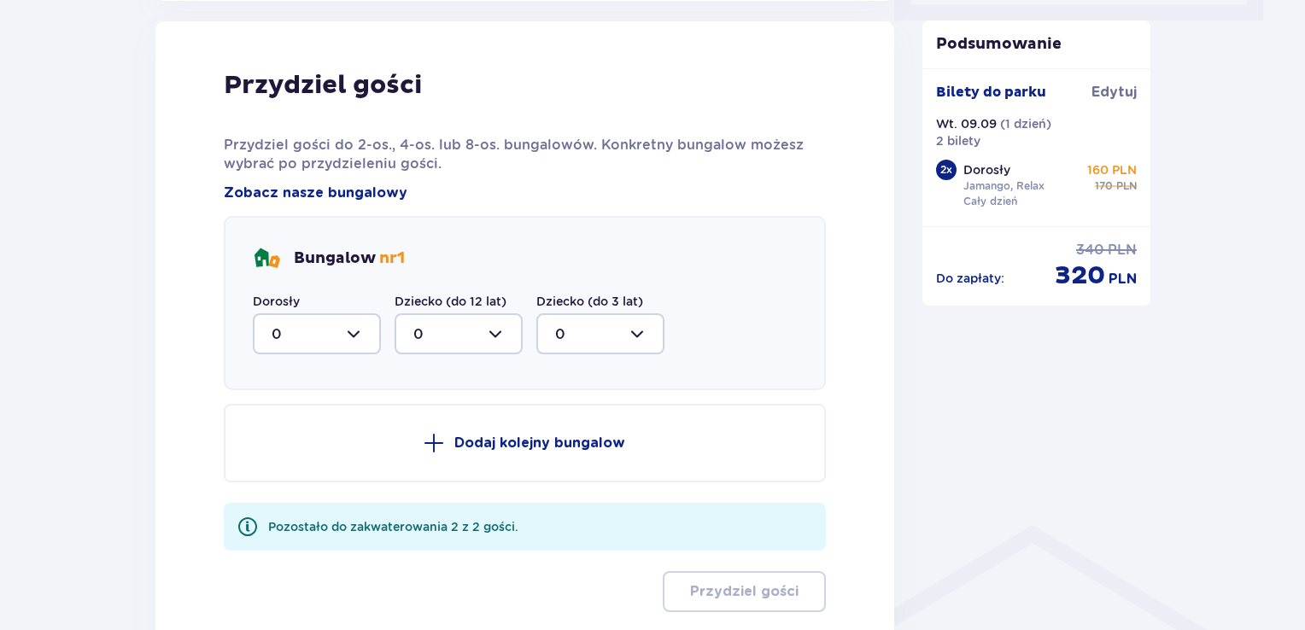
scroll to position [862, 0]
click at [340, 337] on div at bounding box center [317, 333] width 128 height 41
click at [283, 459] on div "2" at bounding box center [317, 456] width 91 height 19
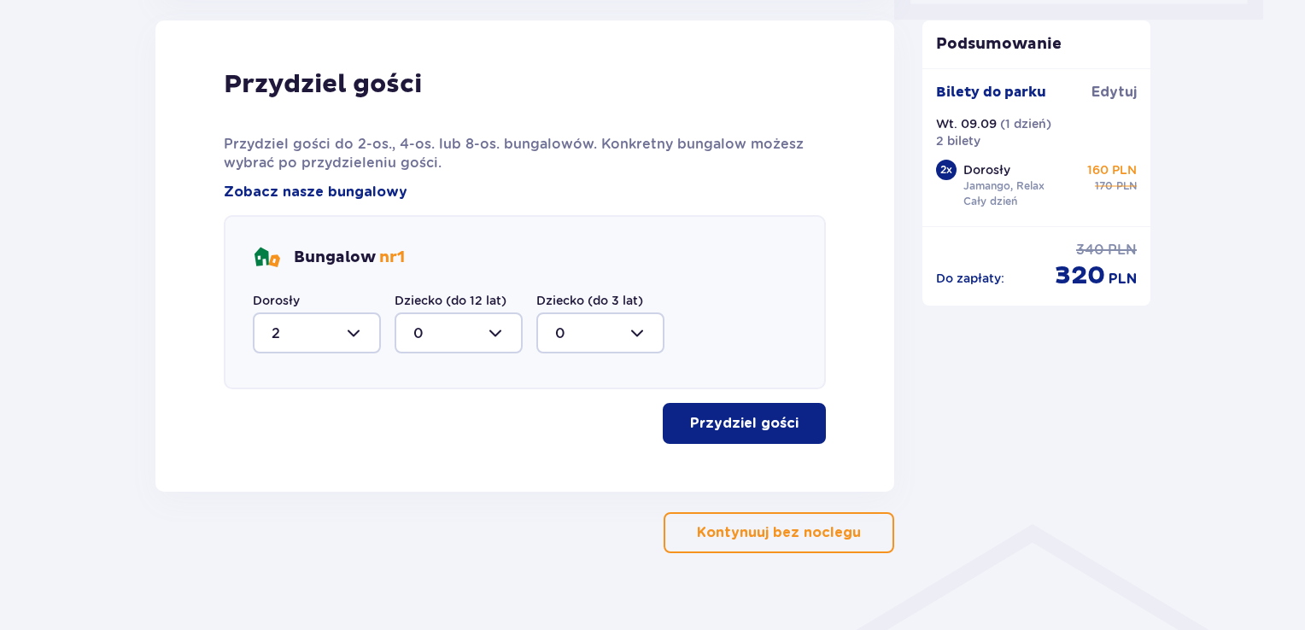
click at [774, 424] on p "Przydziel gości" at bounding box center [744, 423] width 108 height 19
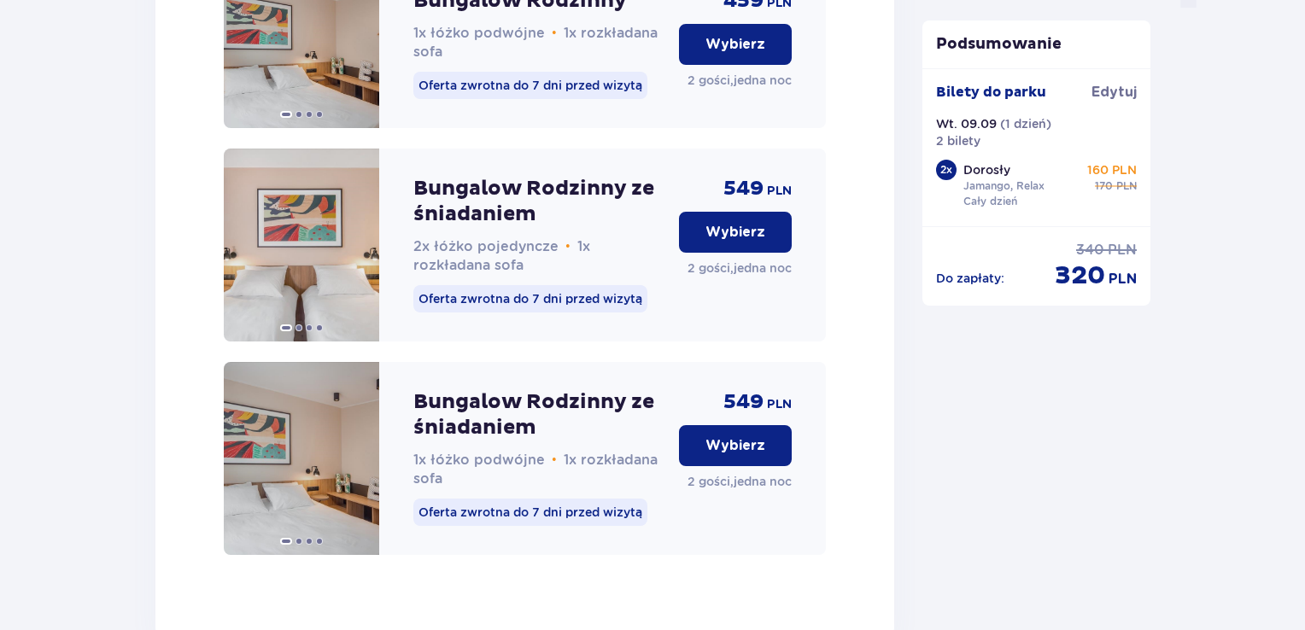
scroll to position [1838, 0]
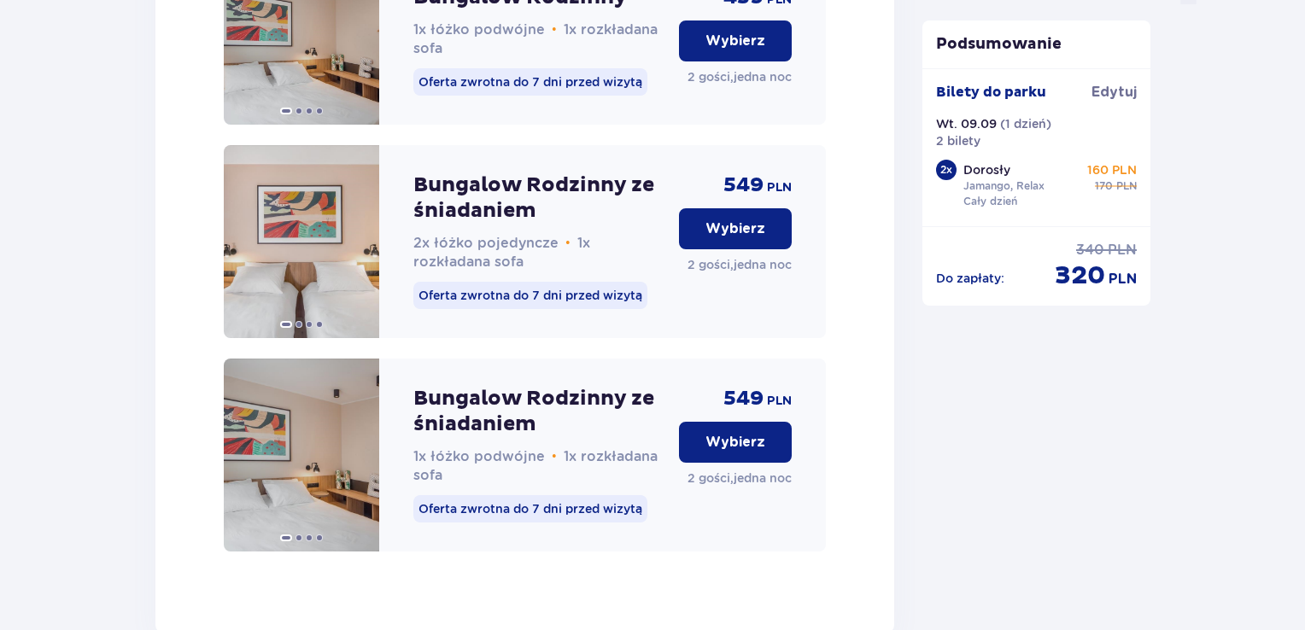
drag, startPoint x: 1298, startPoint y: 504, endPoint x: 1296, endPoint y: 441, distance: 62.4
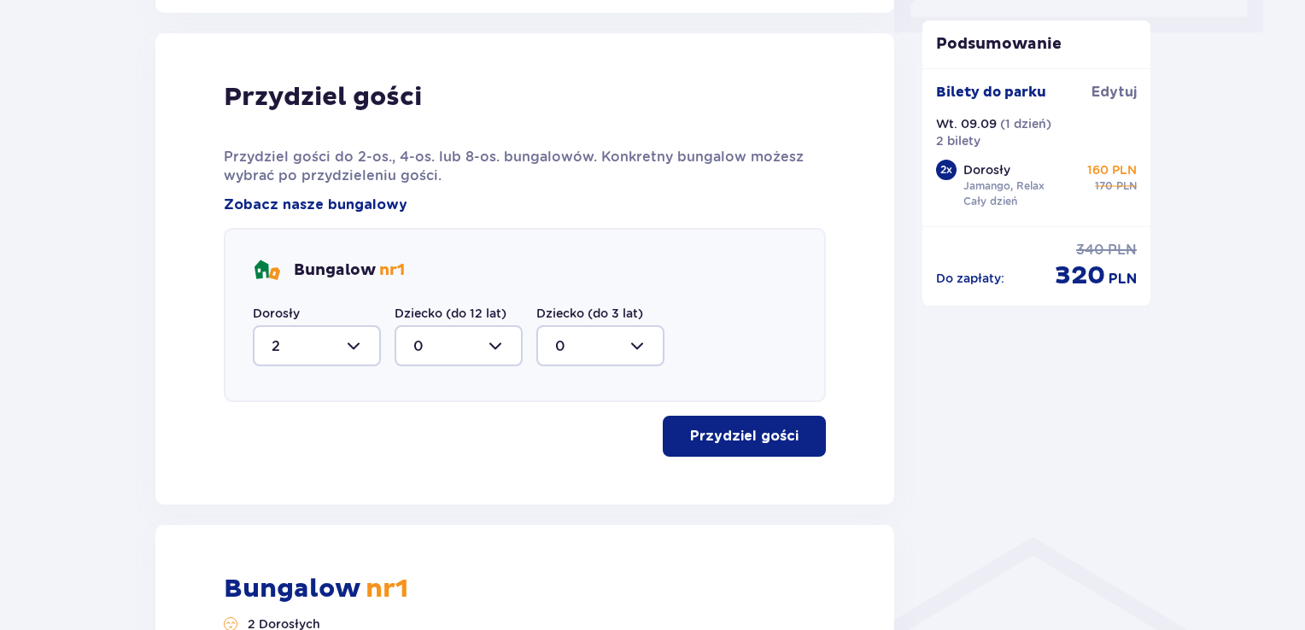
scroll to position [869, 0]
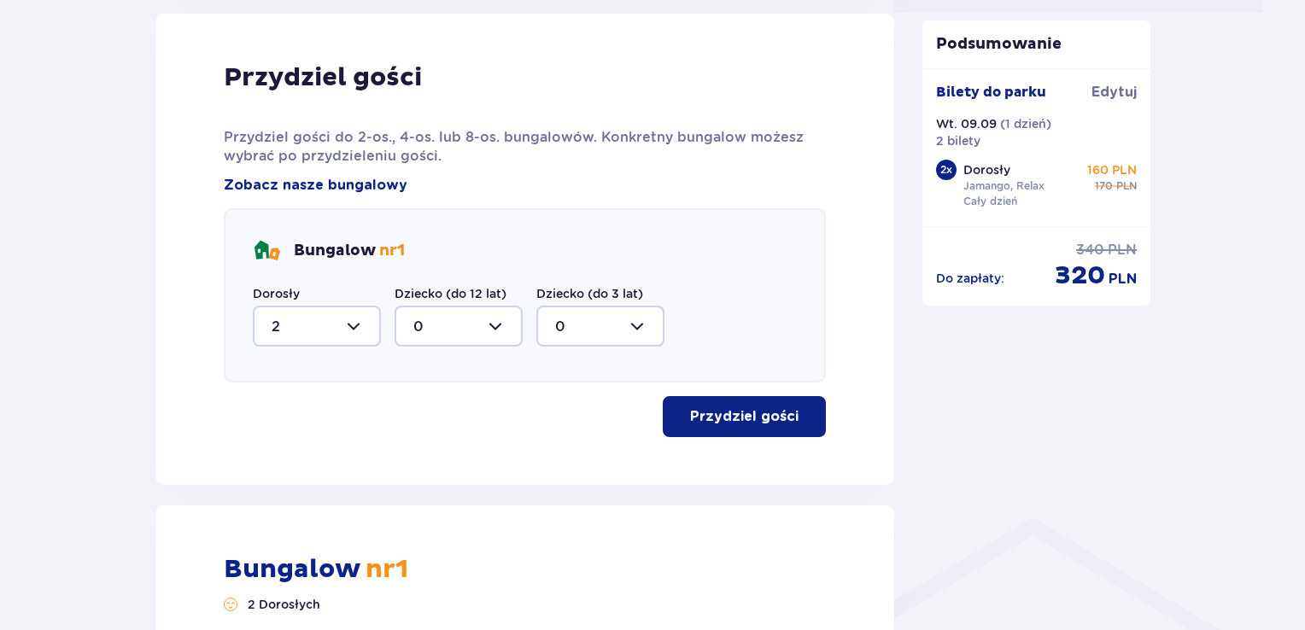
click at [358, 319] on div at bounding box center [317, 326] width 128 height 41
click at [324, 393] on span "0" at bounding box center [316, 378] width 125 height 36
type input "0"
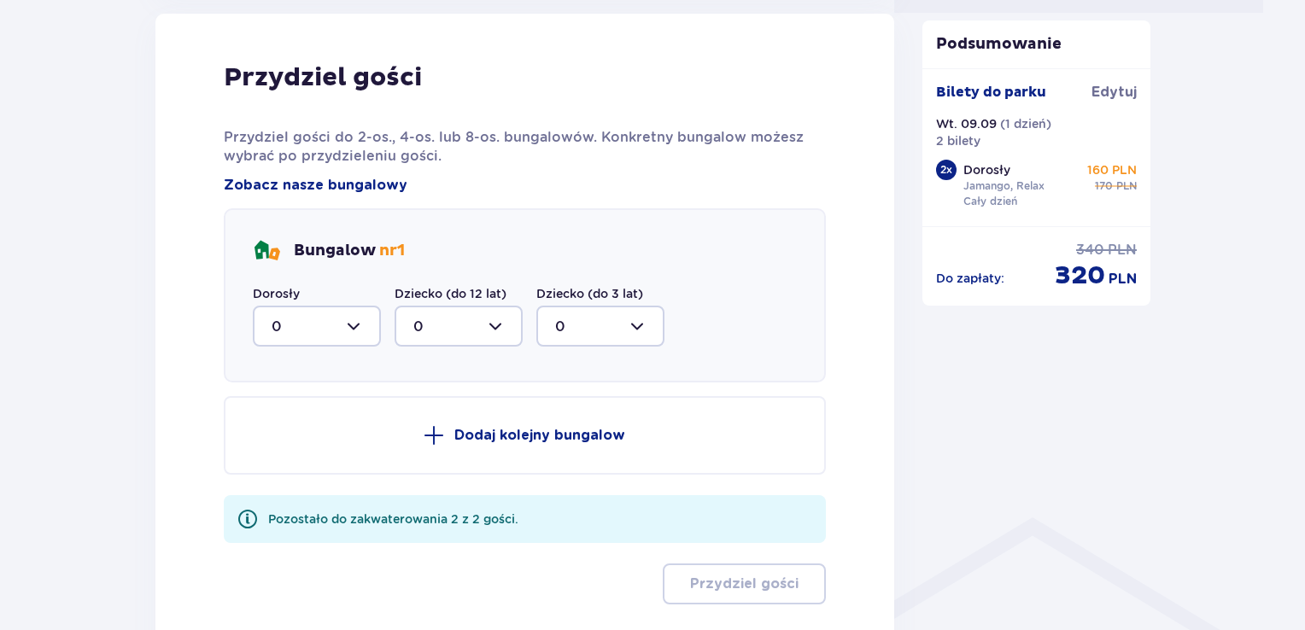
scroll to position [1055, 0]
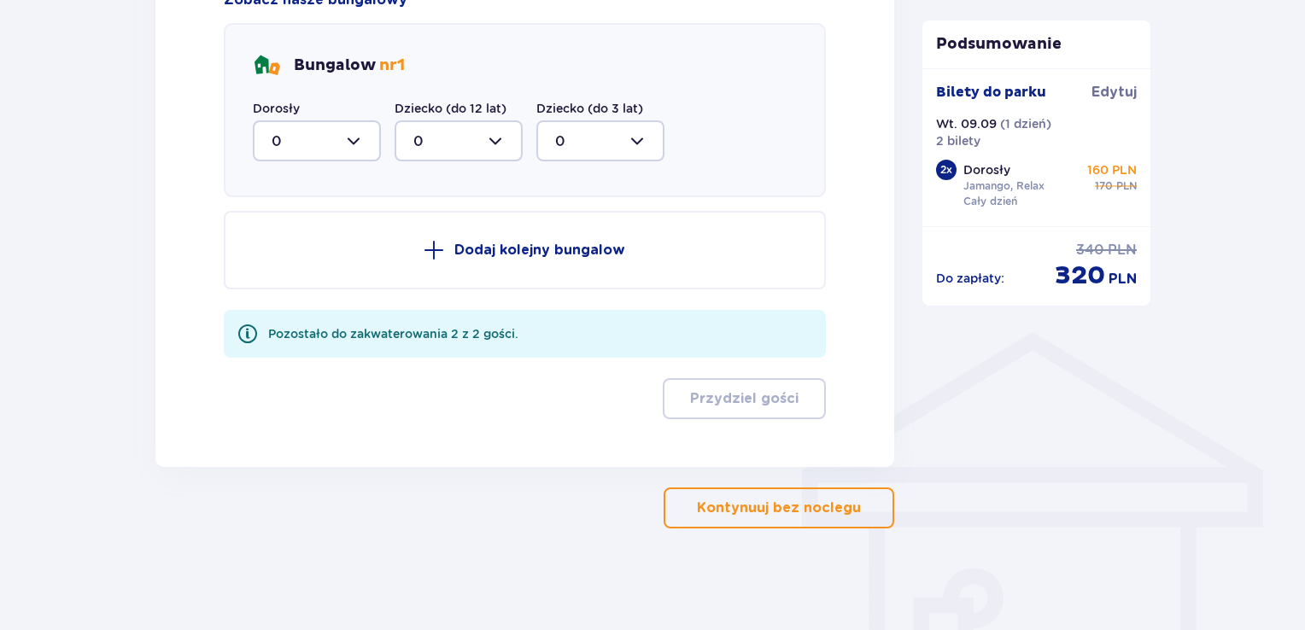
click at [786, 510] on p "Kontynuuj bez noclegu" at bounding box center [779, 508] width 164 height 19
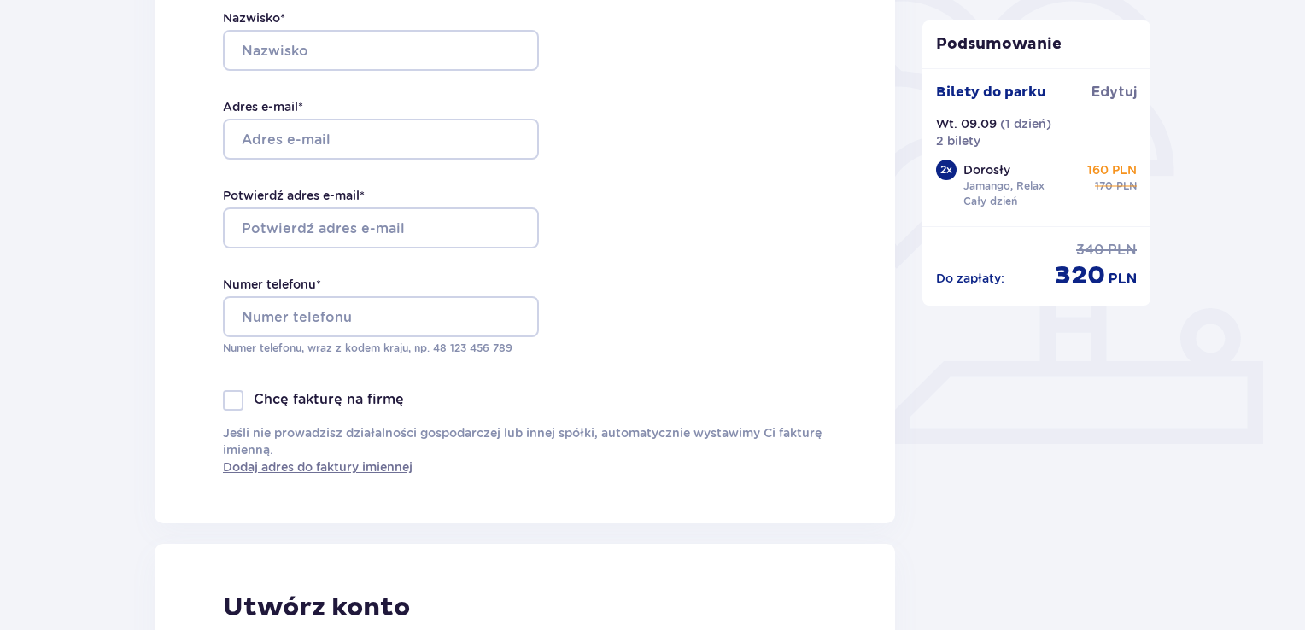
scroll to position [429, 0]
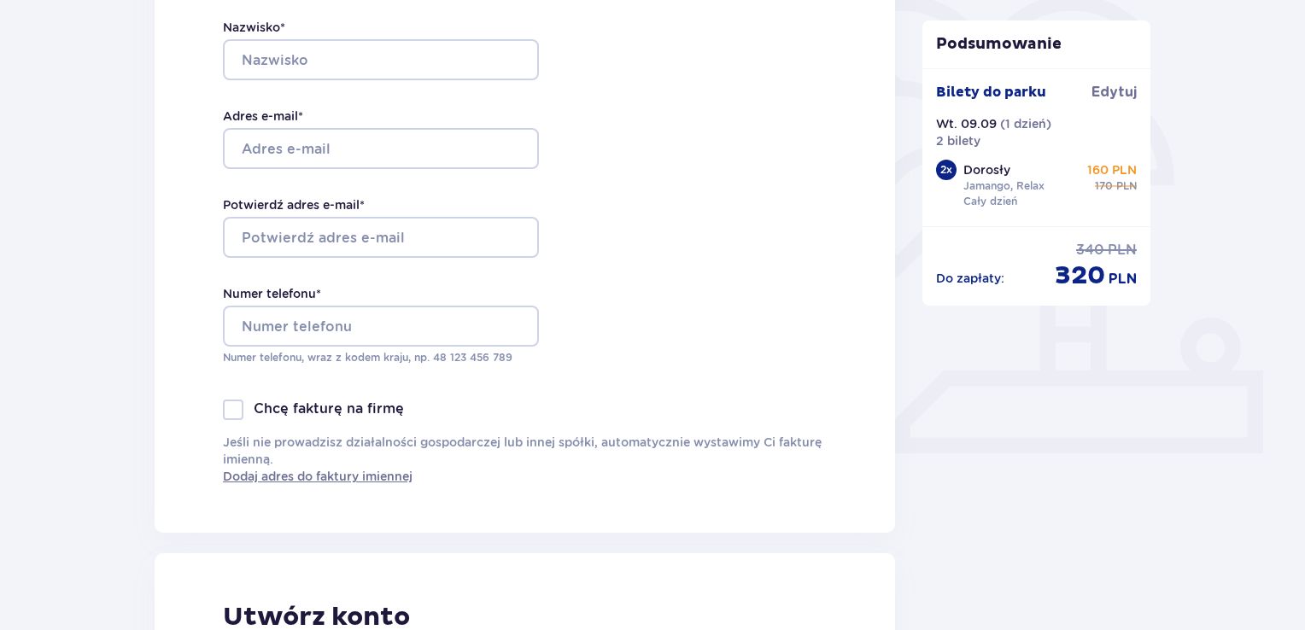
drag, startPoint x: 1309, startPoint y: 248, endPoint x: 1254, endPoint y: 137, distance: 124.1
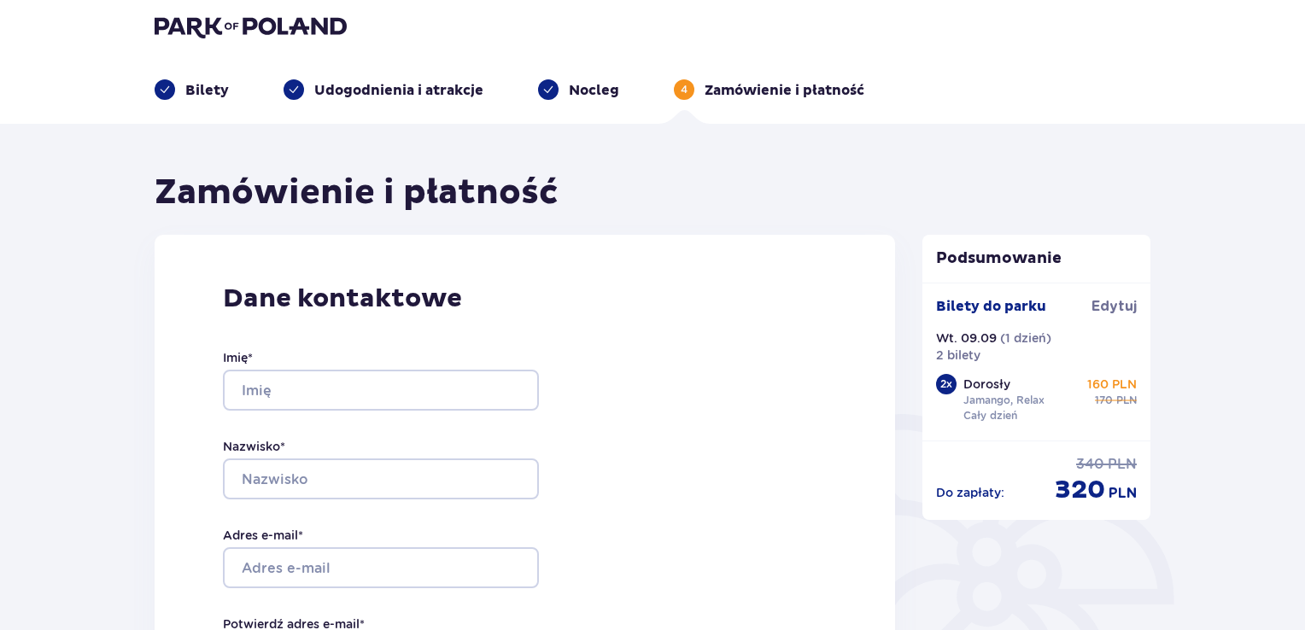
scroll to position [0, 0]
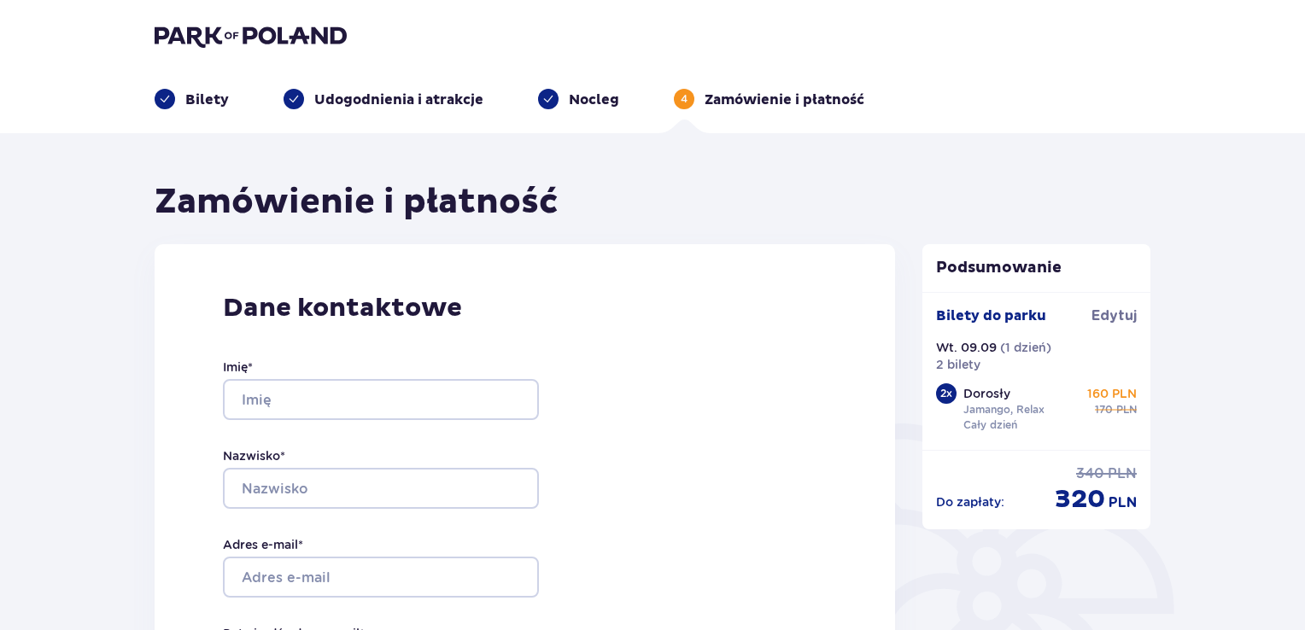
click at [1290, 63] on header "Bilety Udogodnienia i atrakcje Nocleg 4 Zamówienie i płatność" at bounding box center [652, 66] width 1305 height 133
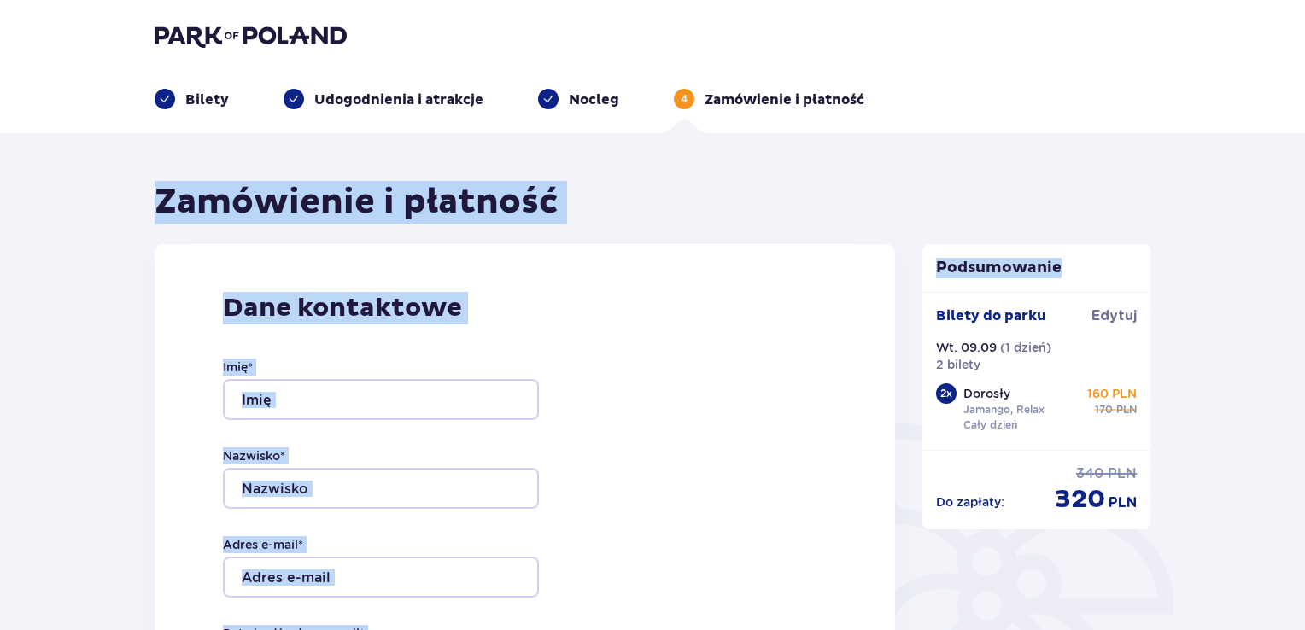
drag, startPoint x: 1290, startPoint y: 63, endPoint x: 1223, endPoint y: 171, distance: 127.0
click at [376, 410] on input "Imię *" at bounding box center [381, 399] width 316 height 41
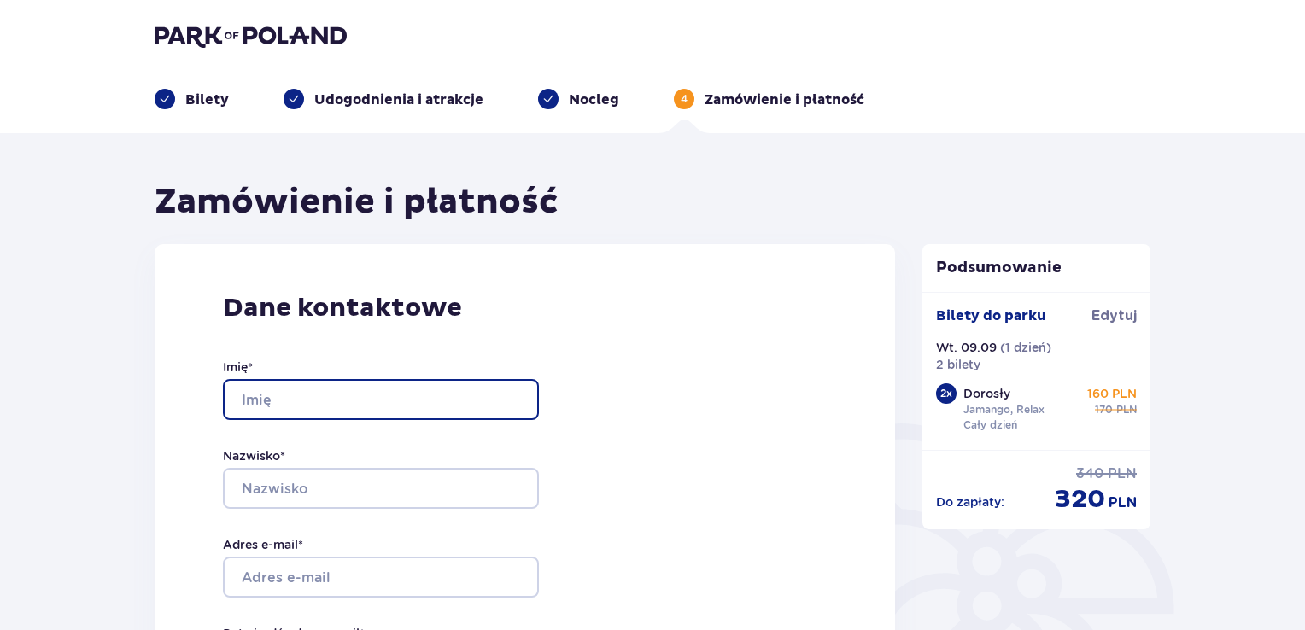
type input "Piotr"
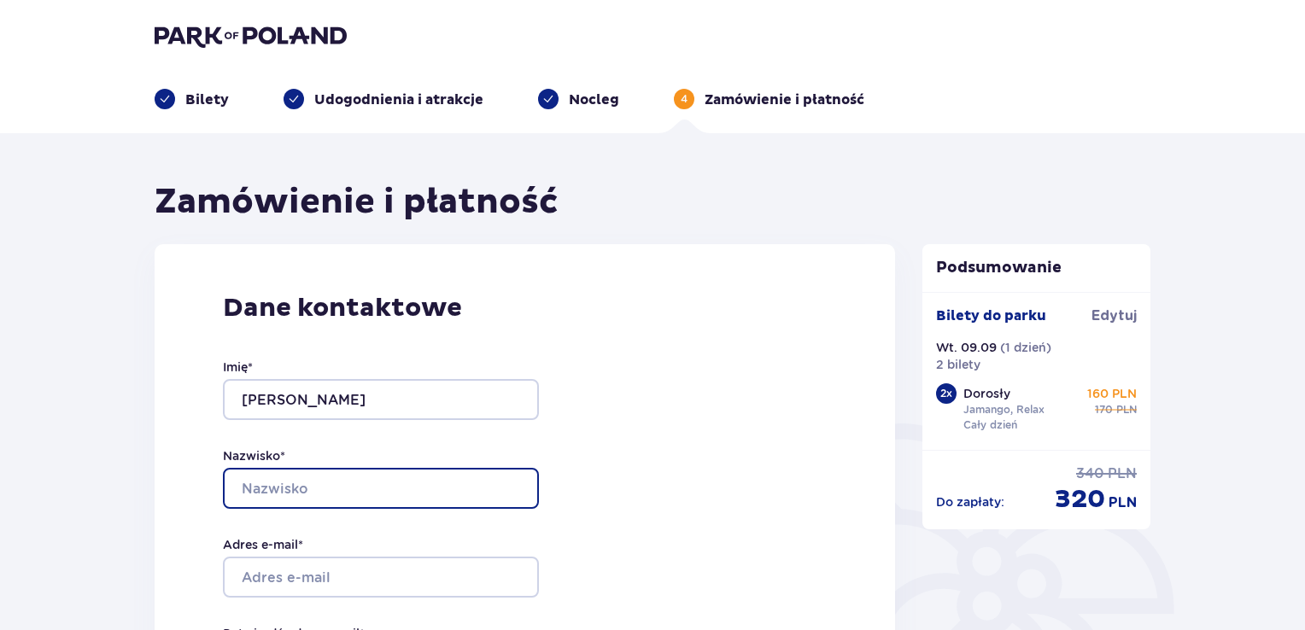
type input "Mazurek"
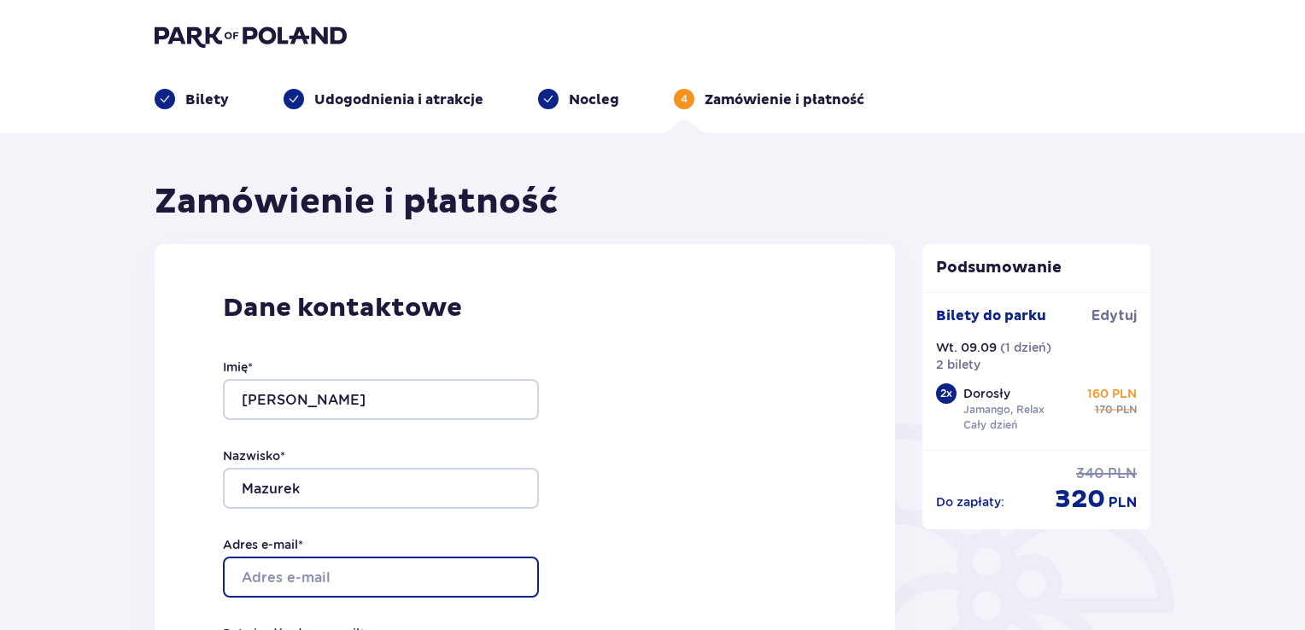
type input "piotrek.mazurek321@gmail.com"
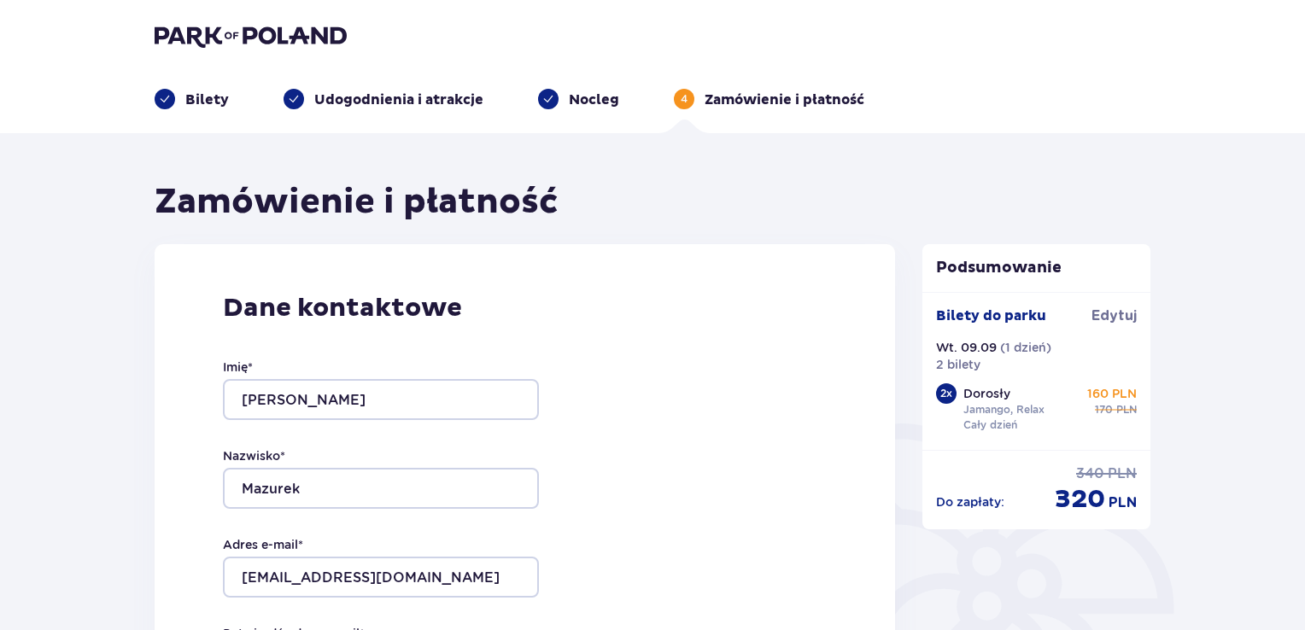
type input "piotrek.mazurek321@gmail.com"
type input "784359258"
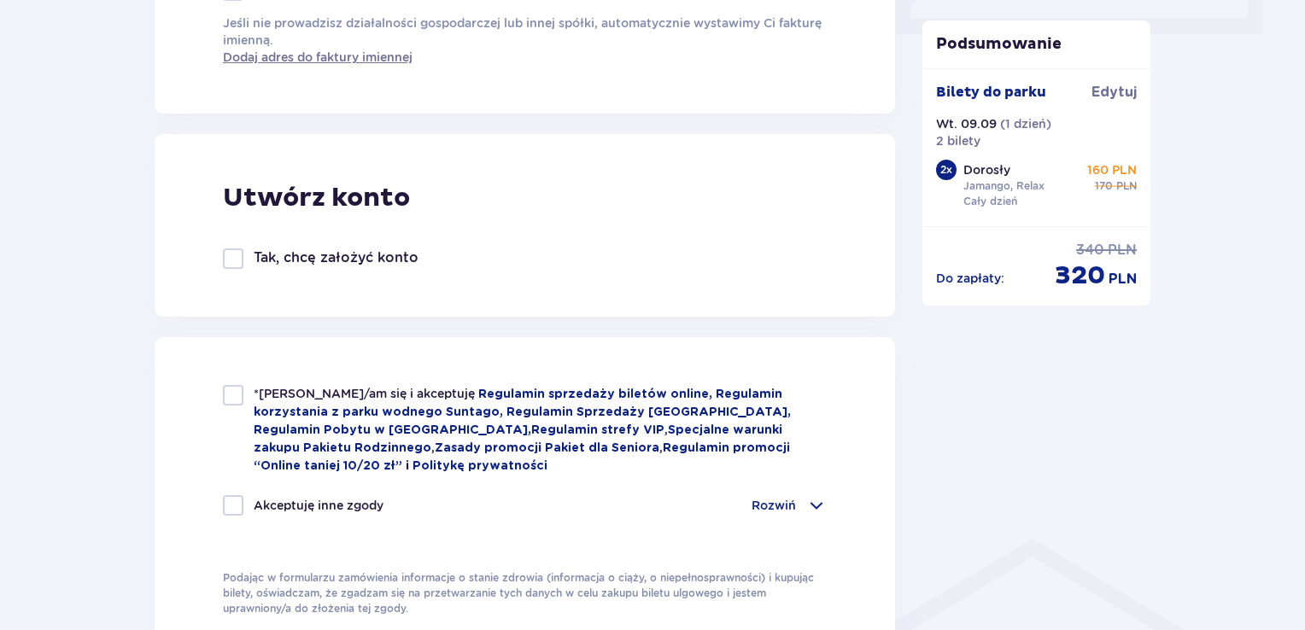
scroll to position [915, 0]
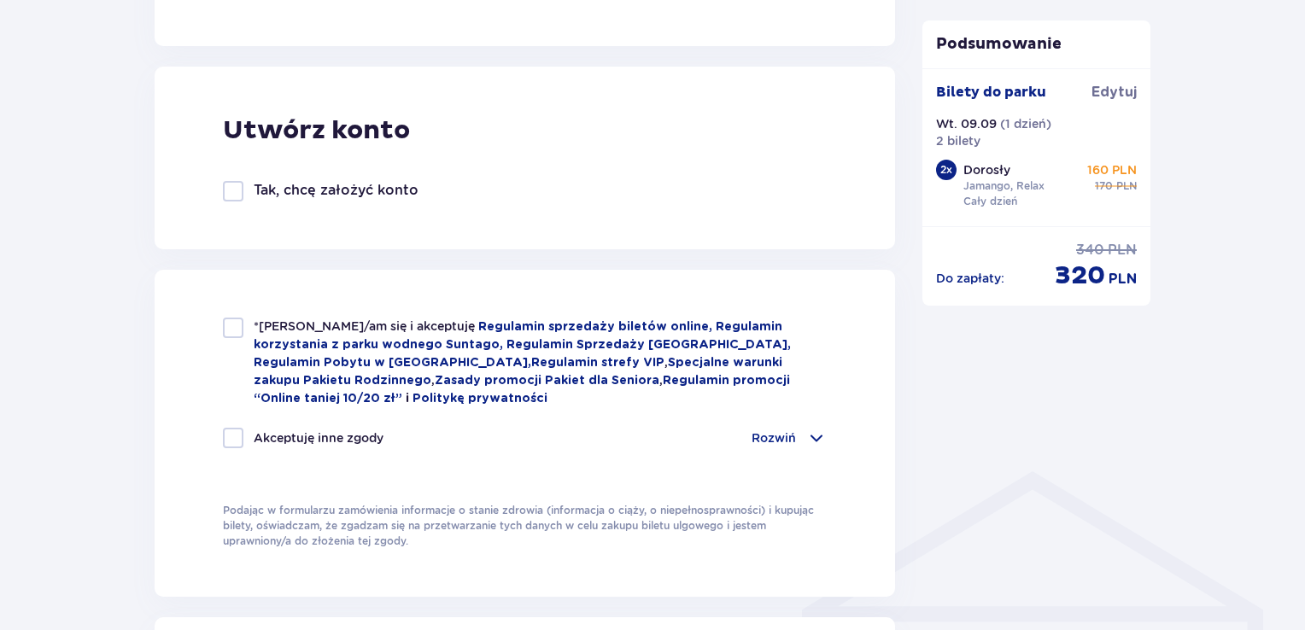
click at [230, 332] on div at bounding box center [233, 328] width 20 height 20
click at [230, 332] on span at bounding box center [233, 328] width 10 height 10
click at [230, 332] on div at bounding box center [233, 328] width 20 height 20
checkbox input "true"
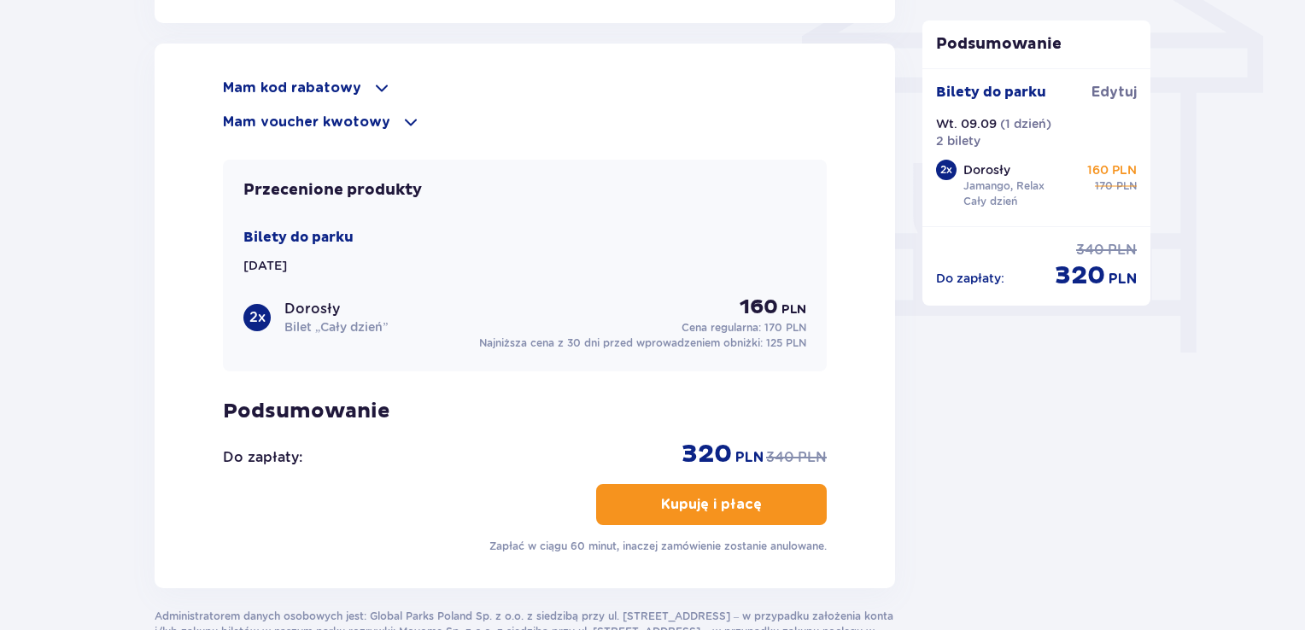
scroll to position [1533, 0]
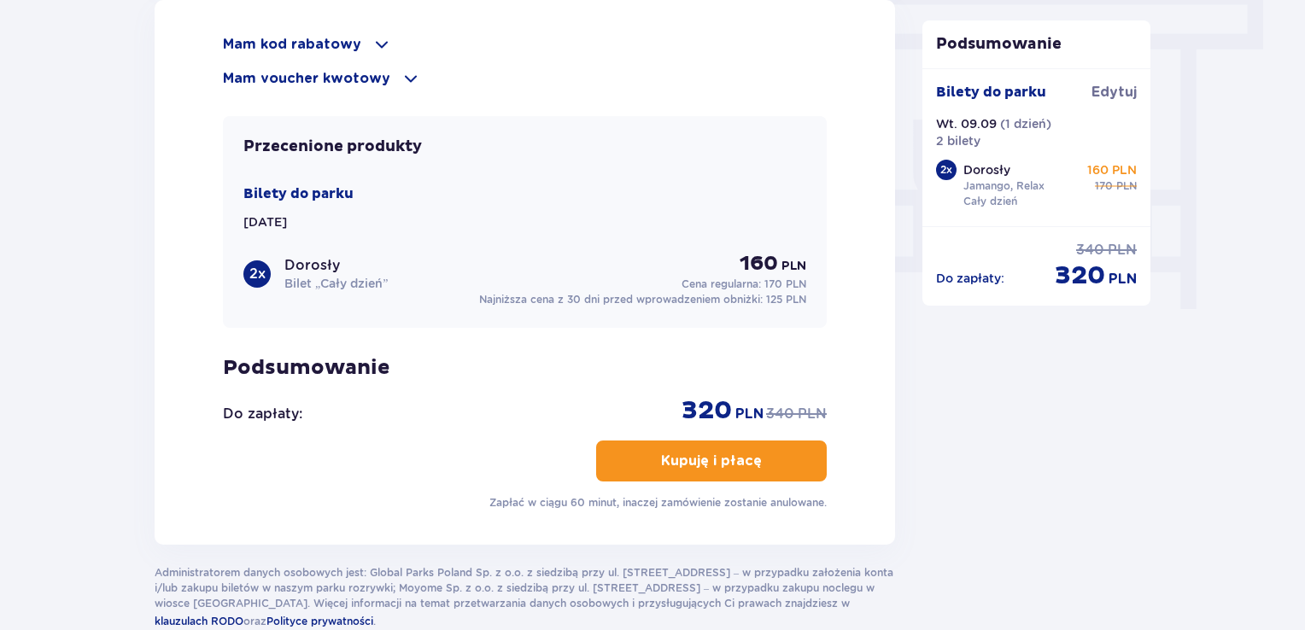
click at [713, 465] on p "Kupuję i płacę" at bounding box center [711, 461] width 101 height 19
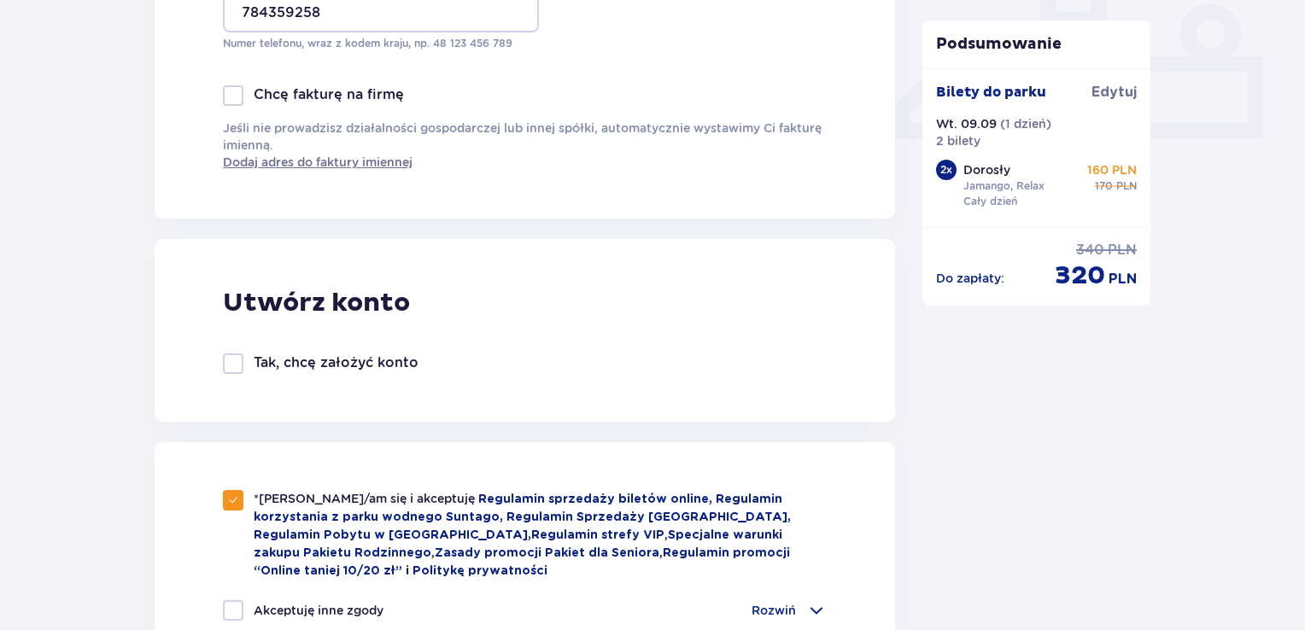
scroll to position [989, 0]
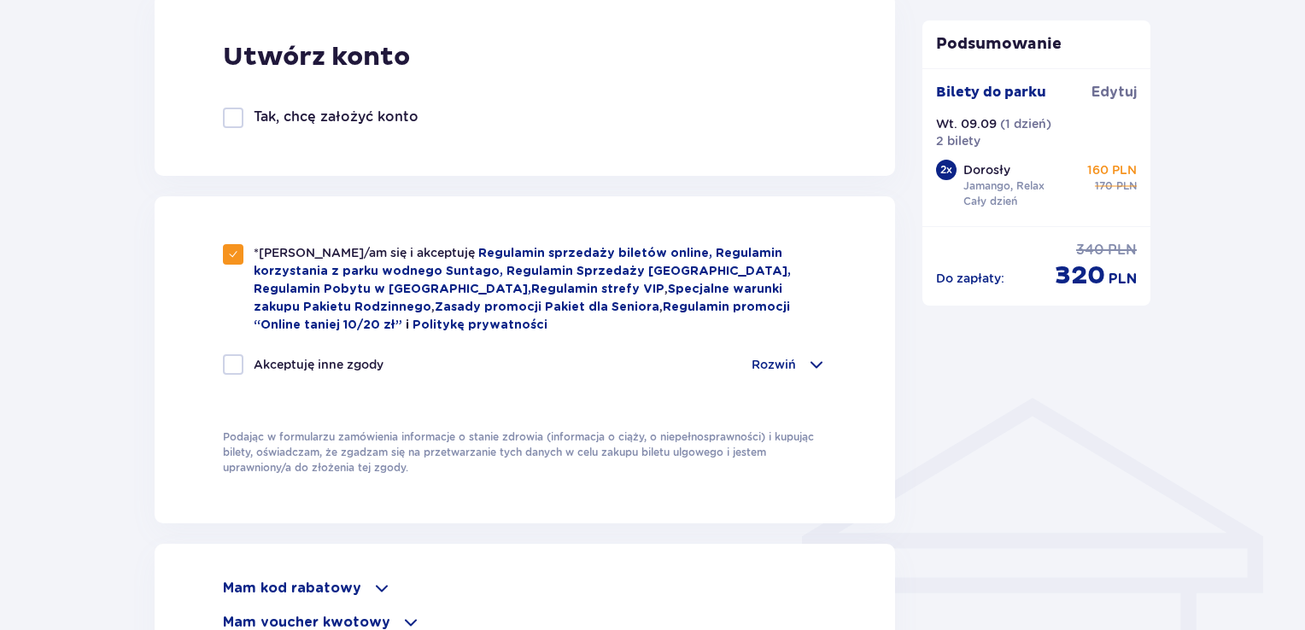
click at [809, 359] on span at bounding box center [816, 364] width 20 height 20
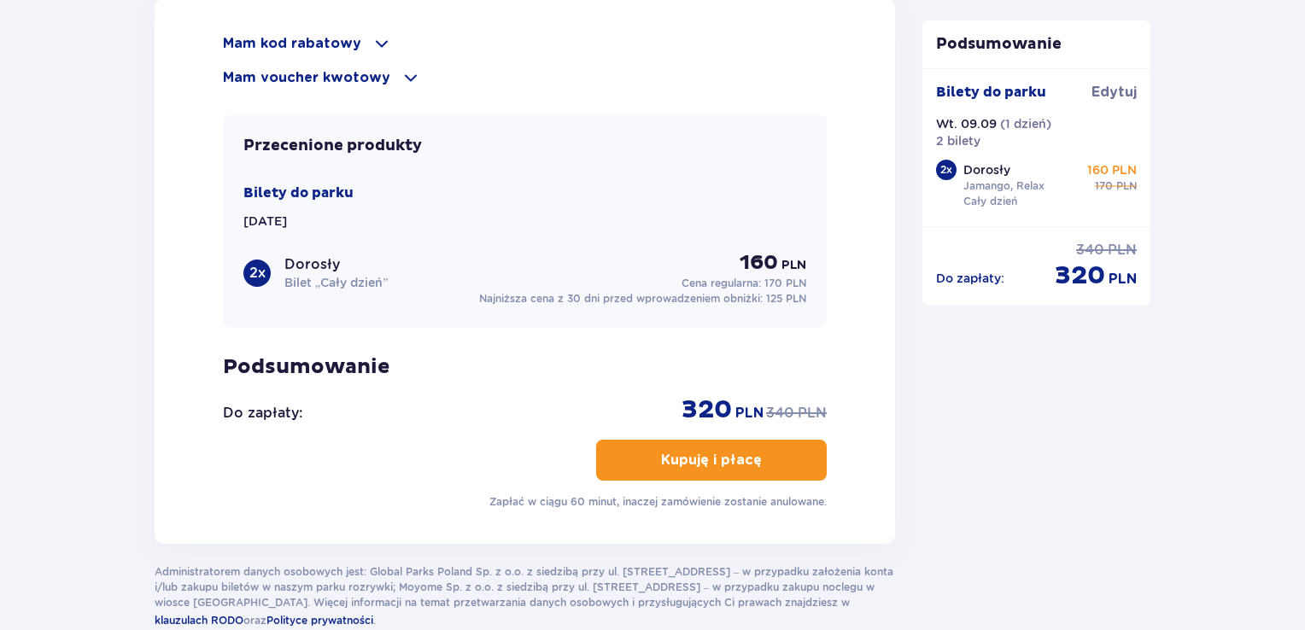
scroll to position [1987, 0]
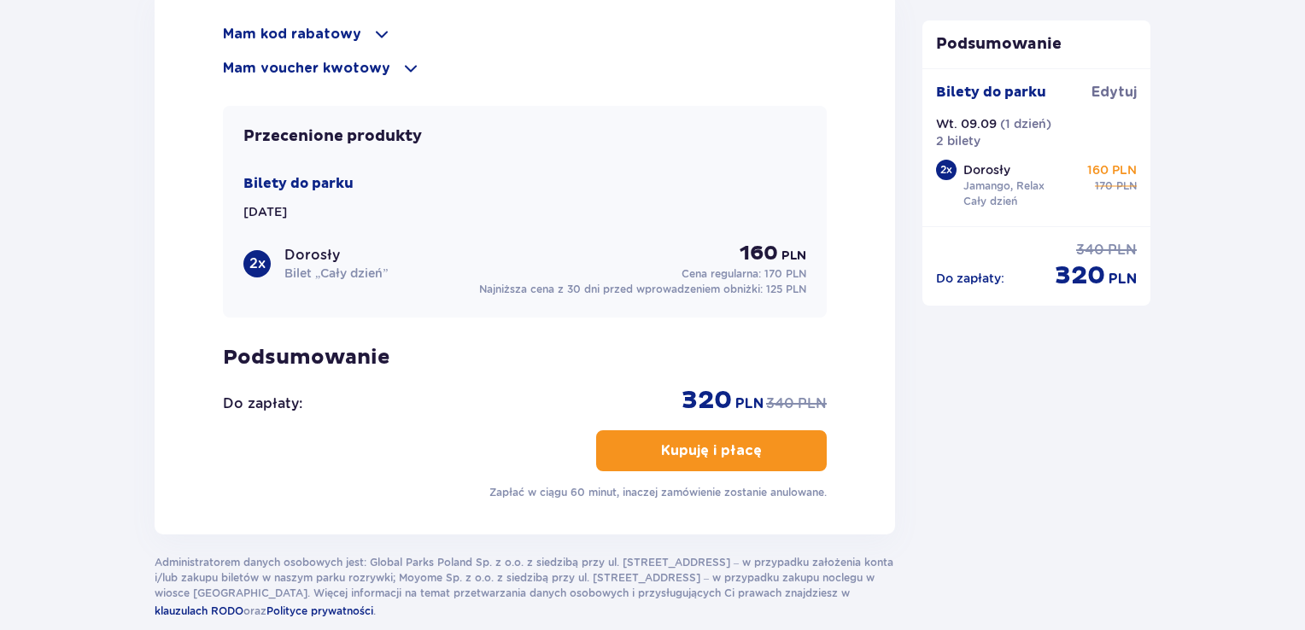
click at [661, 441] on p "Kupuję i płacę" at bounding box center [711, 450] width 101 height 19
click at [685, 444] on p "Kupuję i płacę" at bounding box center [711, 450] width 101 height 19
